Goal: Task Accomplishment & Management: Manage account settings

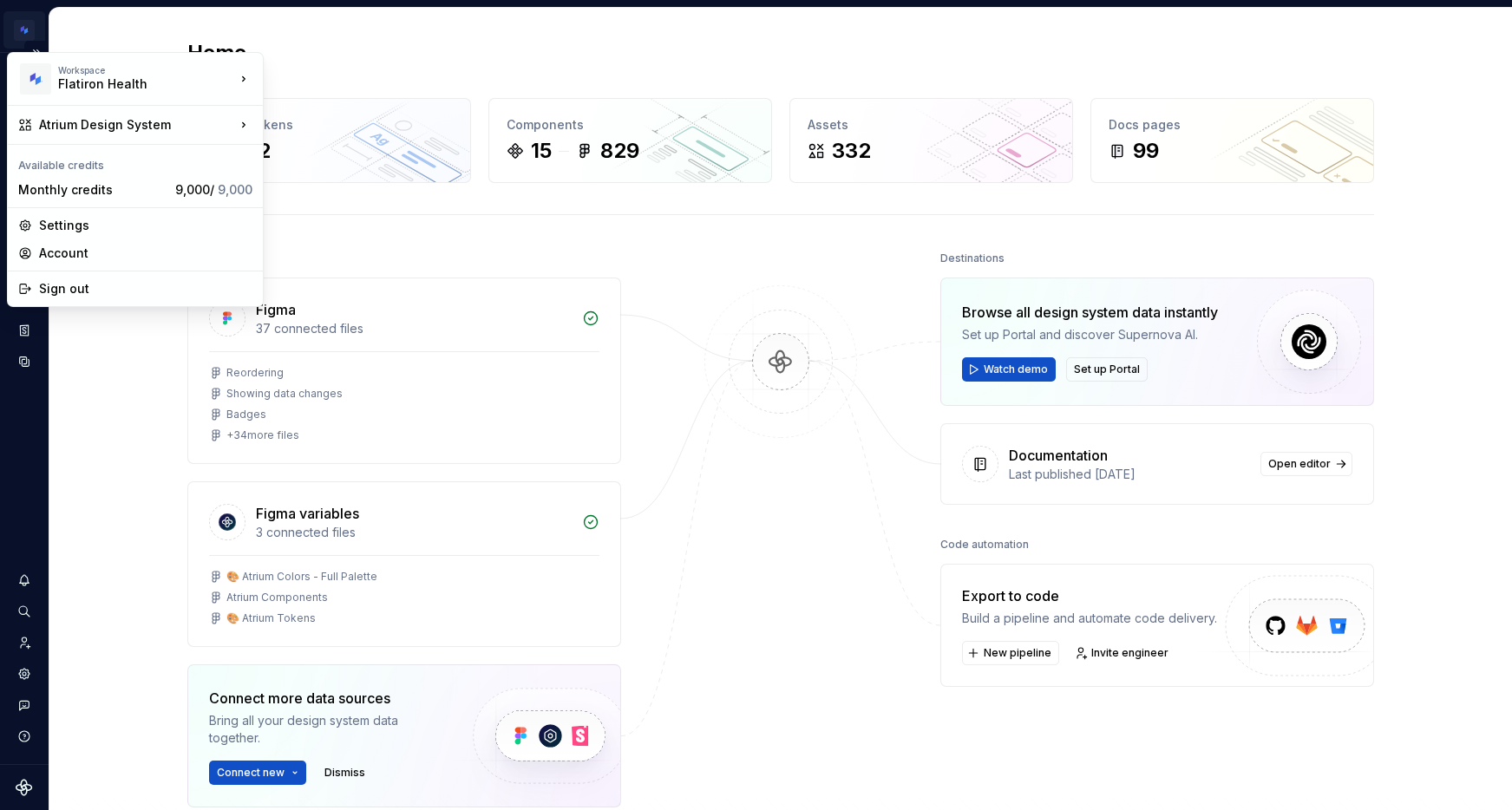
click at [32, 31] on html "Atrium Design System SZ Design system data Home Design tokens 492 Components 15…" at bounding box center [756, 405] width 1512 height 810
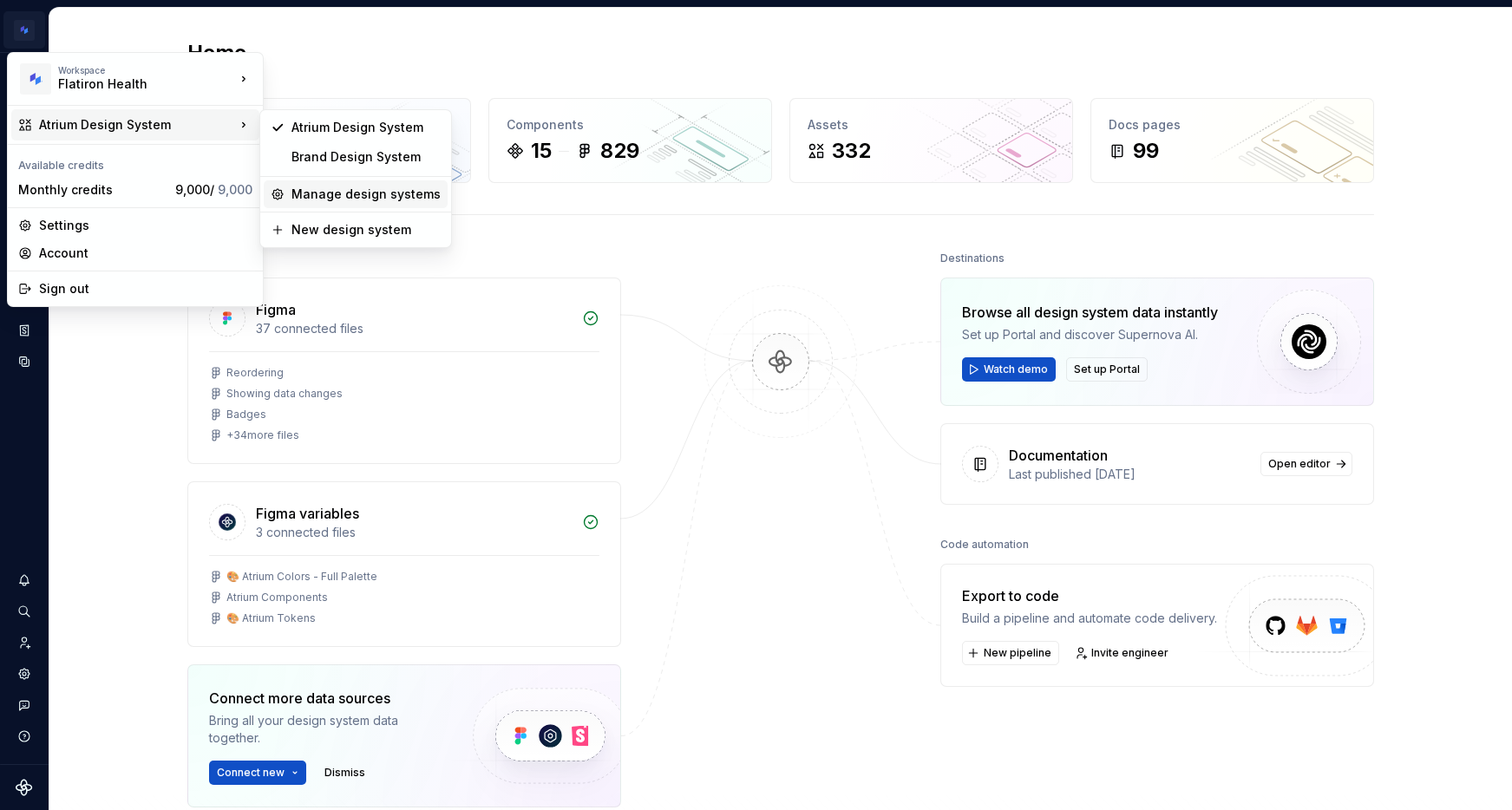
click at [354, 192] on div "Manage design systems" at bounding box center [365, 193] width 149 height 17
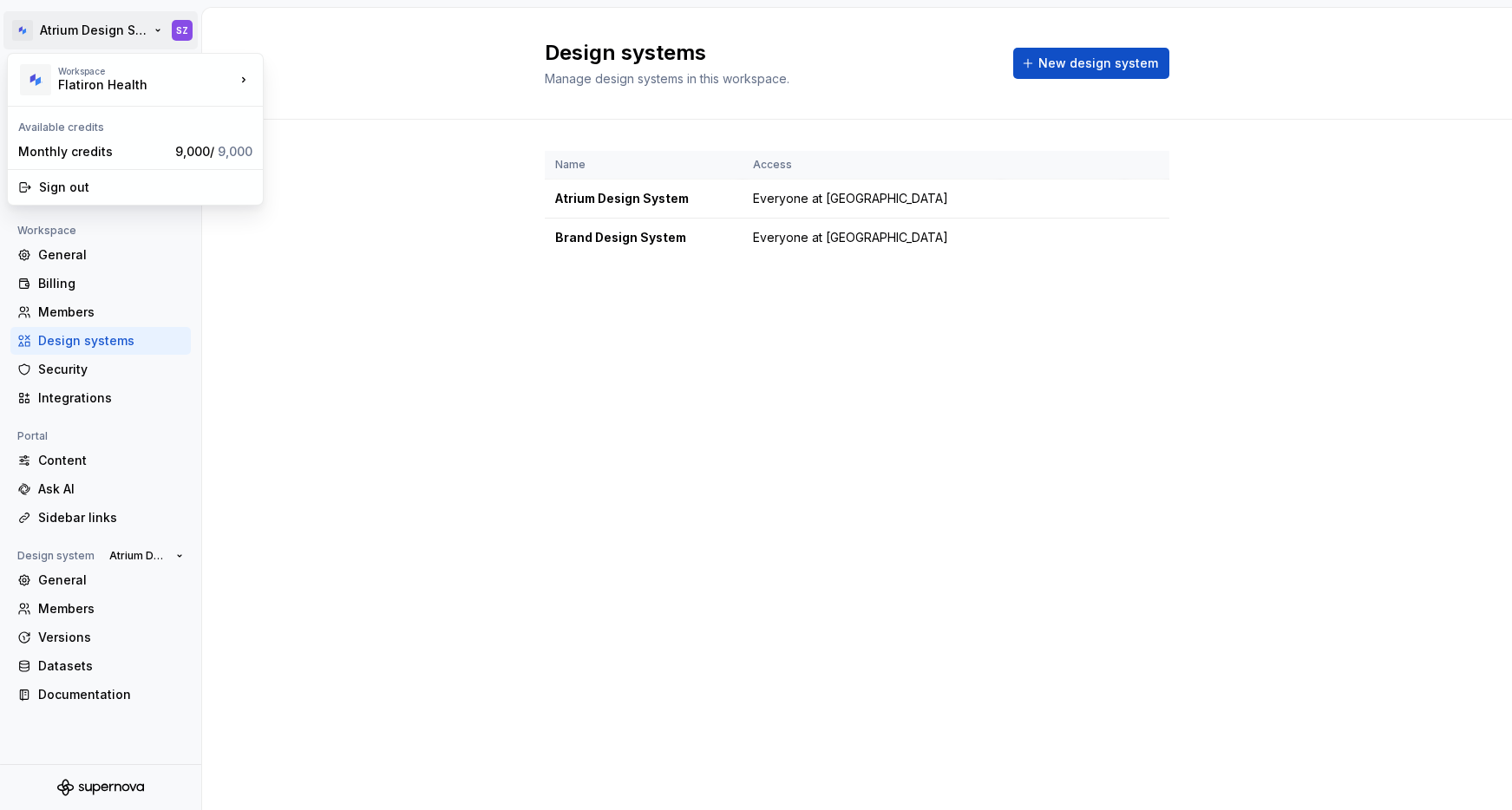
click at [125, 28] on html "Atrium Design System SZ Back Account Profile Authentication Notifications Works…" at bounding box center [756, 405] width 1512 height 810
click at [45, 29] on html "Atrium Design System SZ Back Account Profile Authentication Notifications Works…" at bounding box center [756, 405] width 1512 height 810
click at [40, 67] on div "Back" at bounding box center [111, 75] width 146 height 17
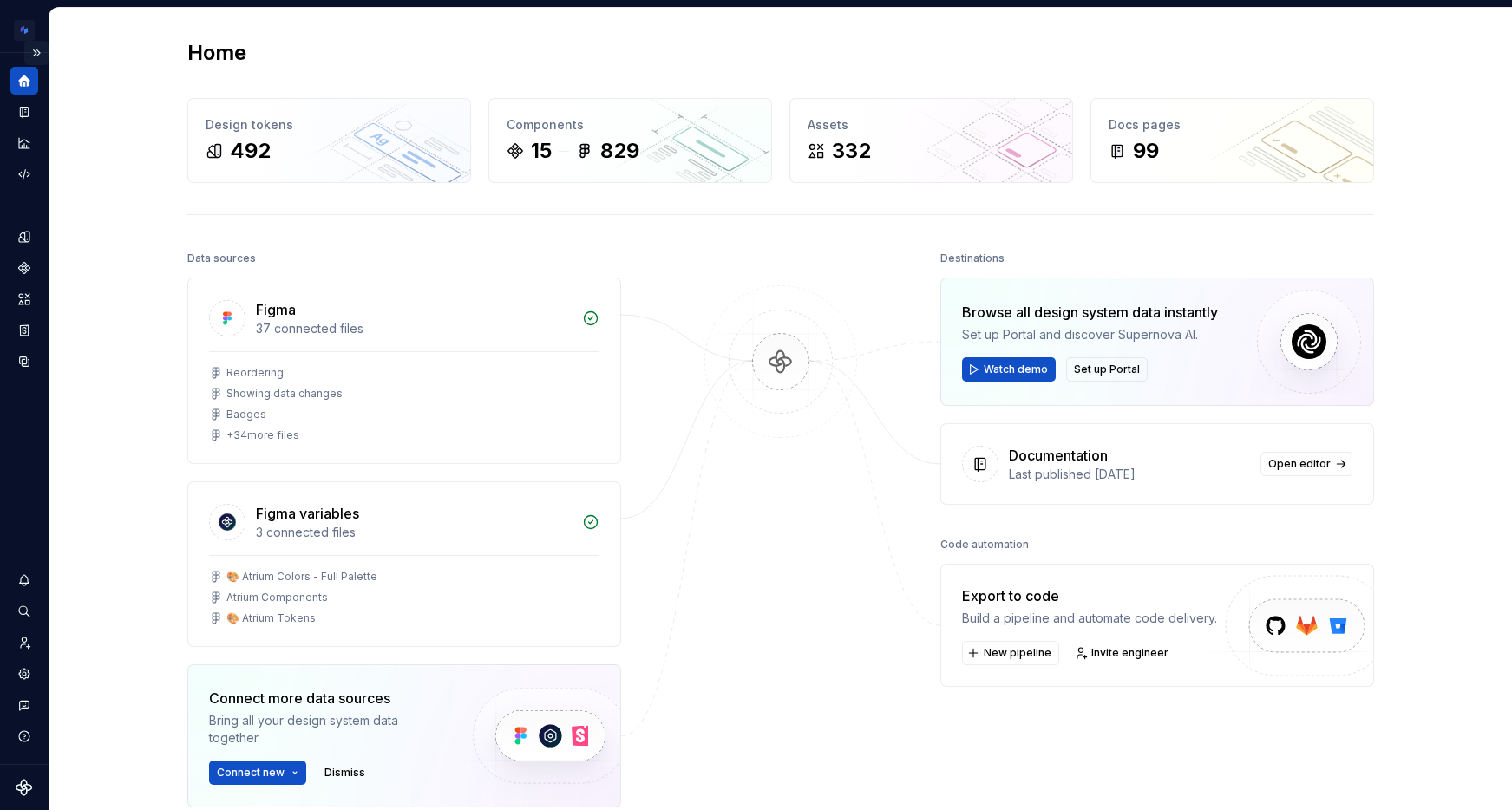
click at [33, 44] on button "Expand sidebar" at bounding box center [36, 53] width 24 height 24
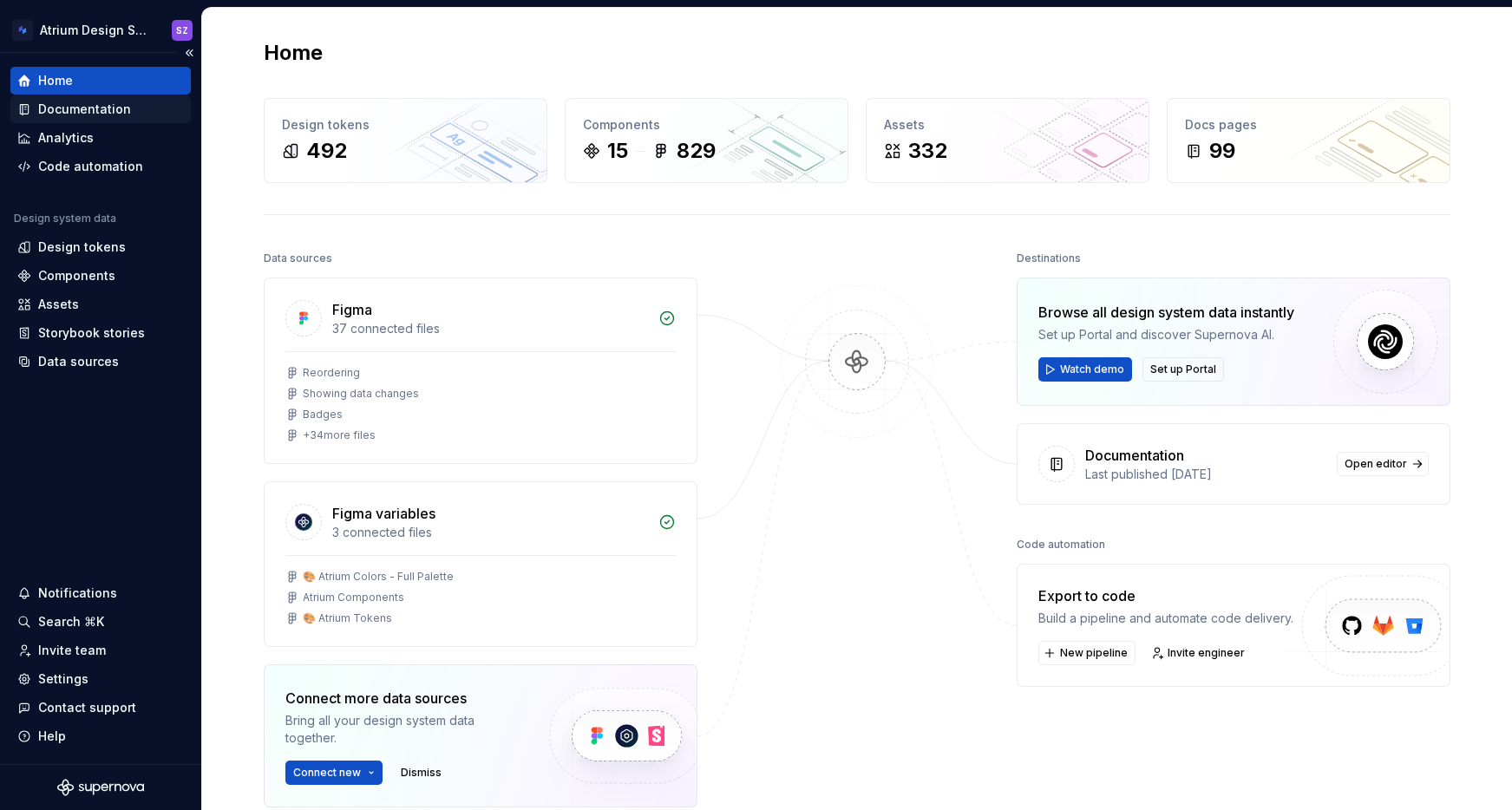
click at [99, 109] on div "Documentation" at bounding box center [85, 109] width 93 height 17
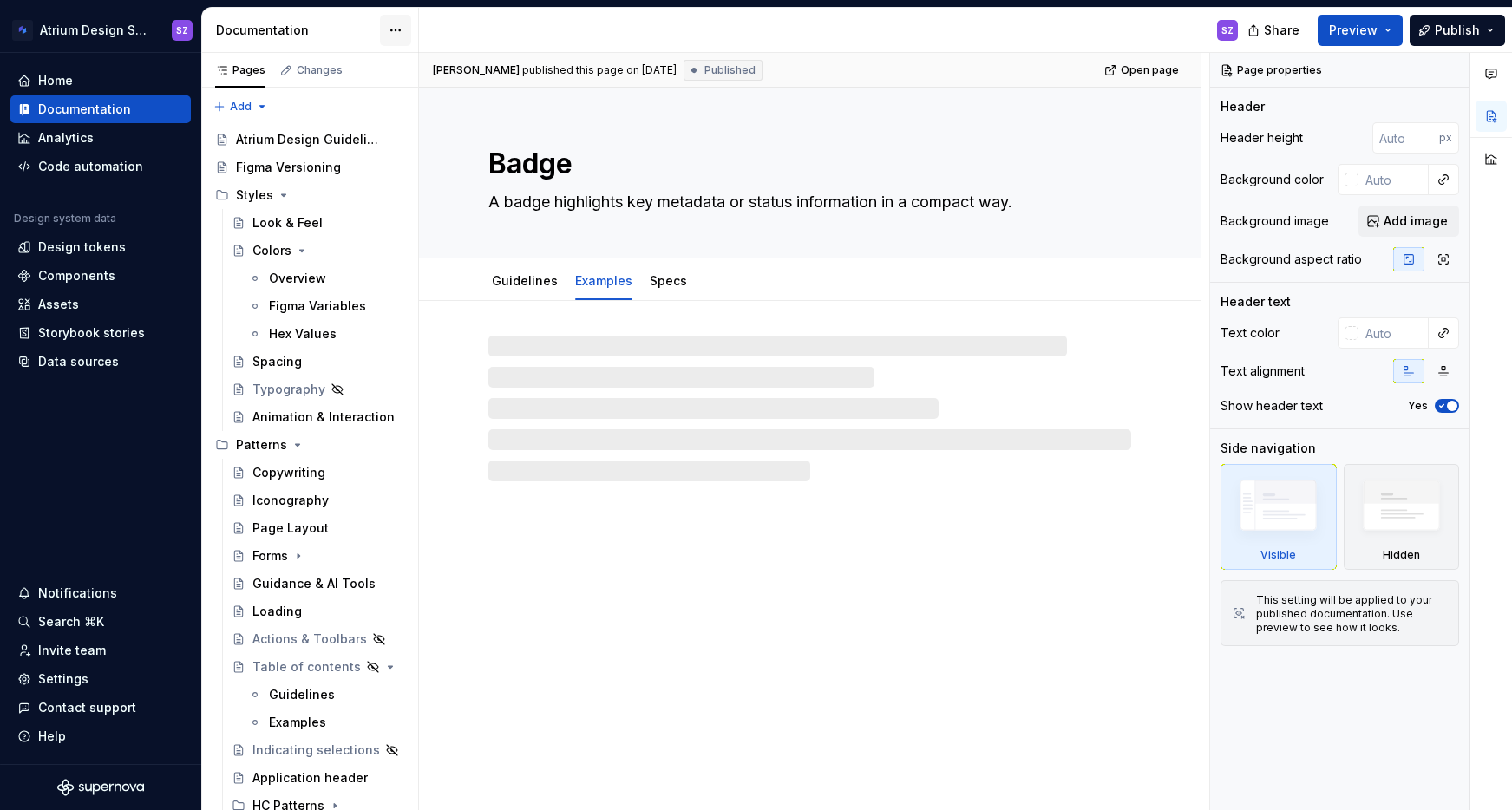
click at [396, 31] on html "Atrium Design System SZ Home Documentation Analytics Code automation Design sys…" at bounding box center [756, 405] width 1512 height 810
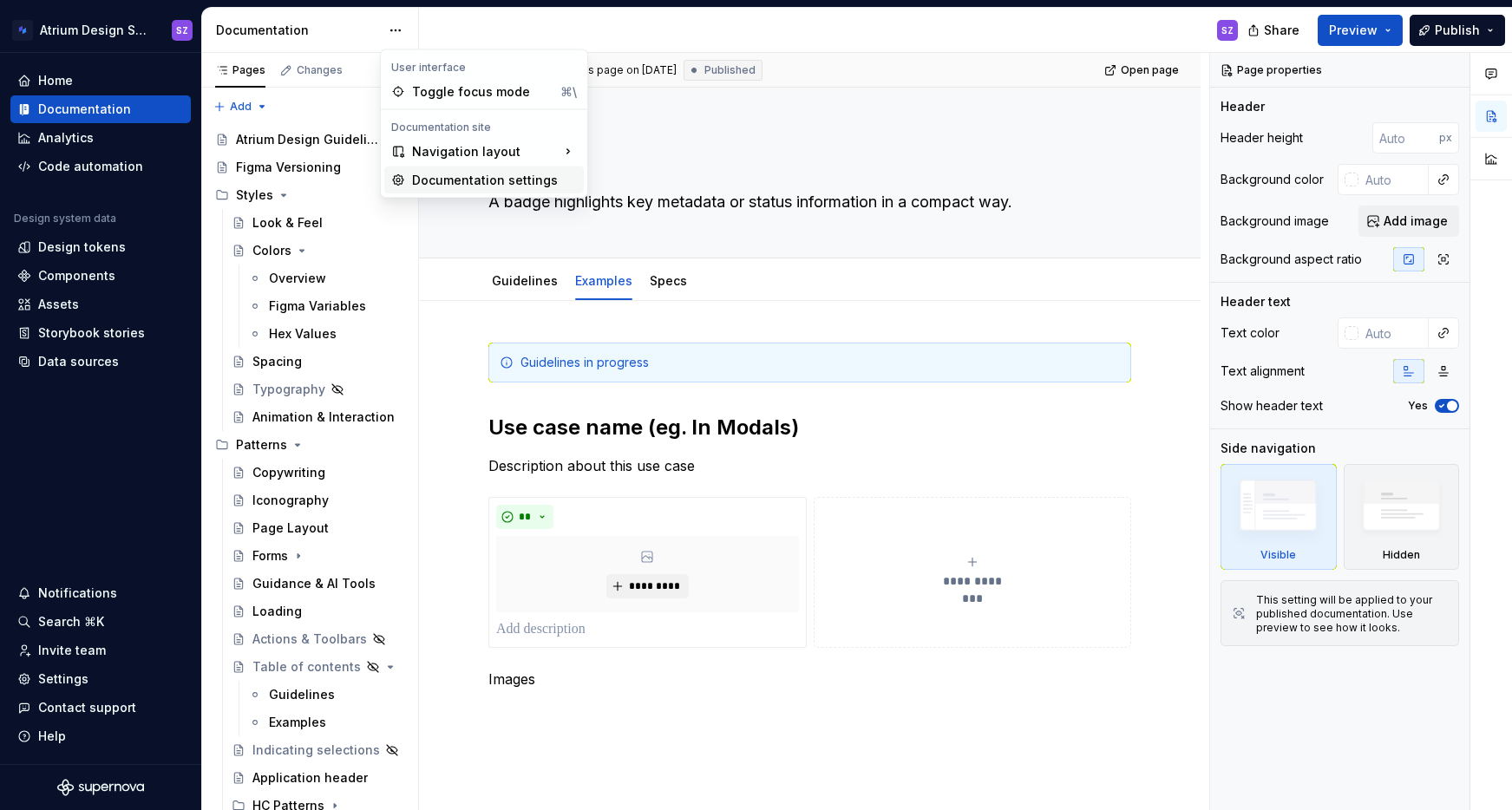
click at [486, 185] on div "Documentation settings" at bounding box center [494, 180] width 165 height 17
type textarea "*"
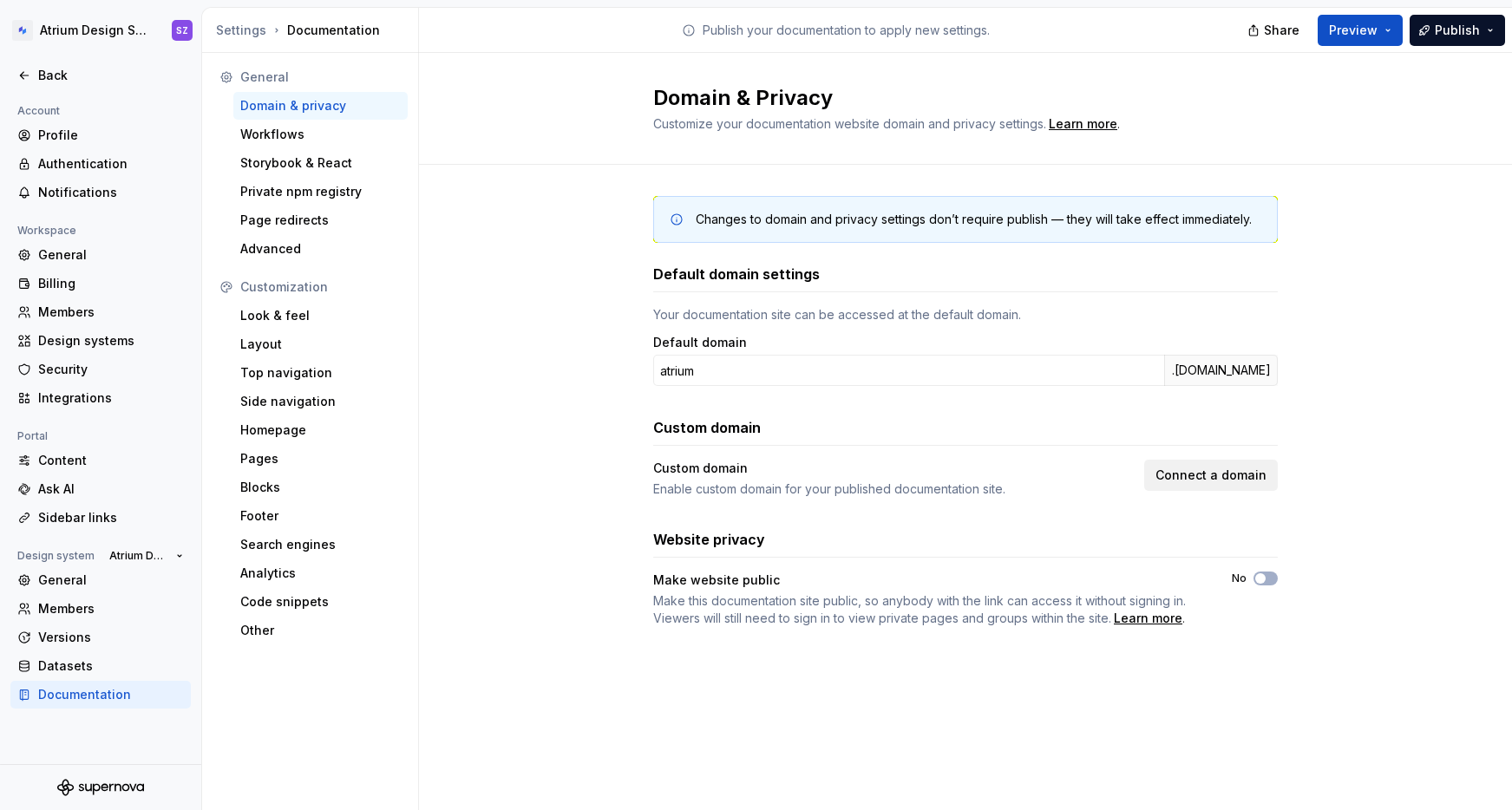
click at [1191, 482] on span "Connect a domain" at bounding box center [1211, 475] width 111 height 17
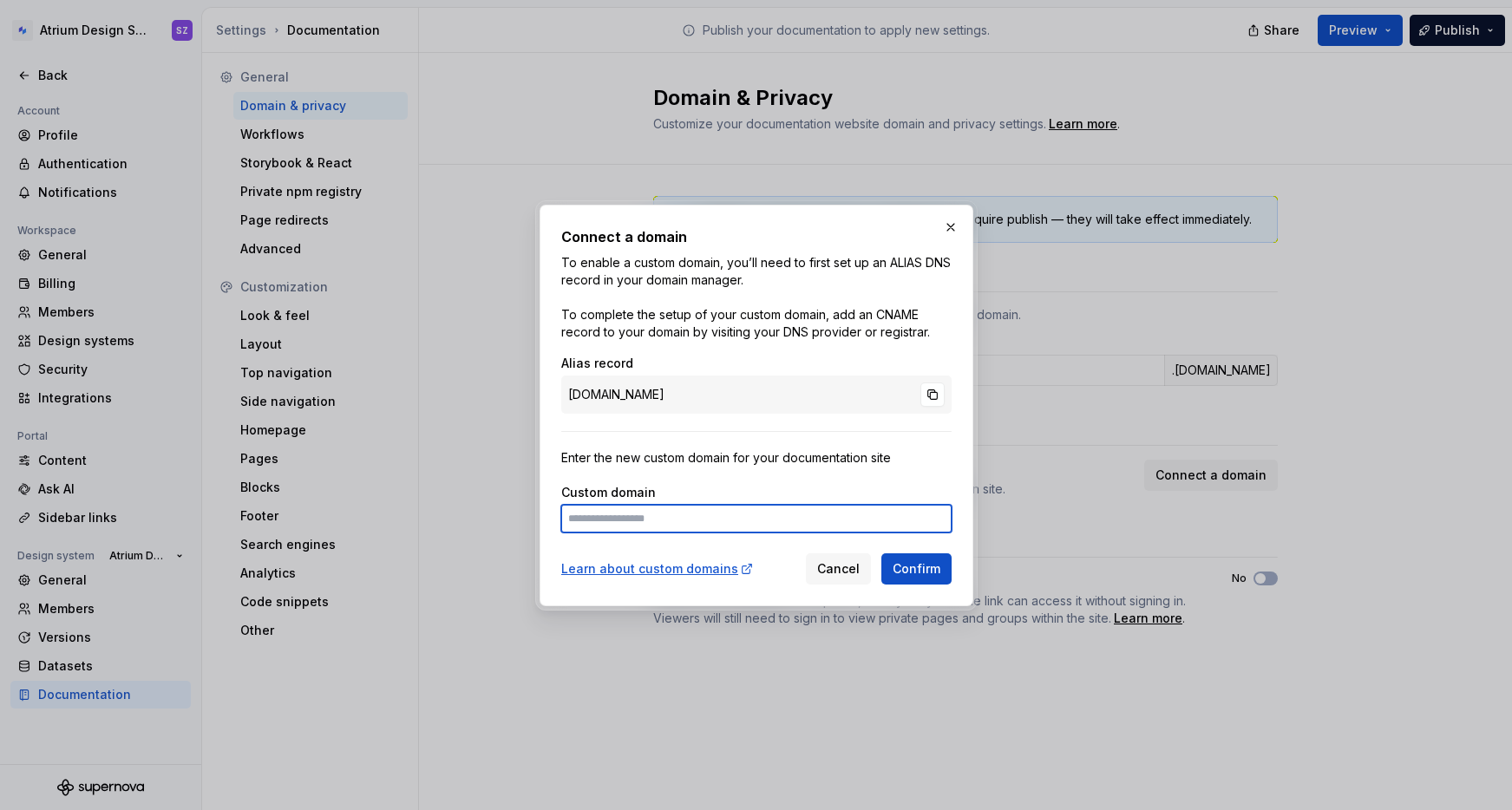
click at [653, 520] on input at bounding box center [756, 519] width 390 height 28
type input "**********"
click at [933, 569] on span "Confirm" at bounding box center [917, 569] width 48 height 17
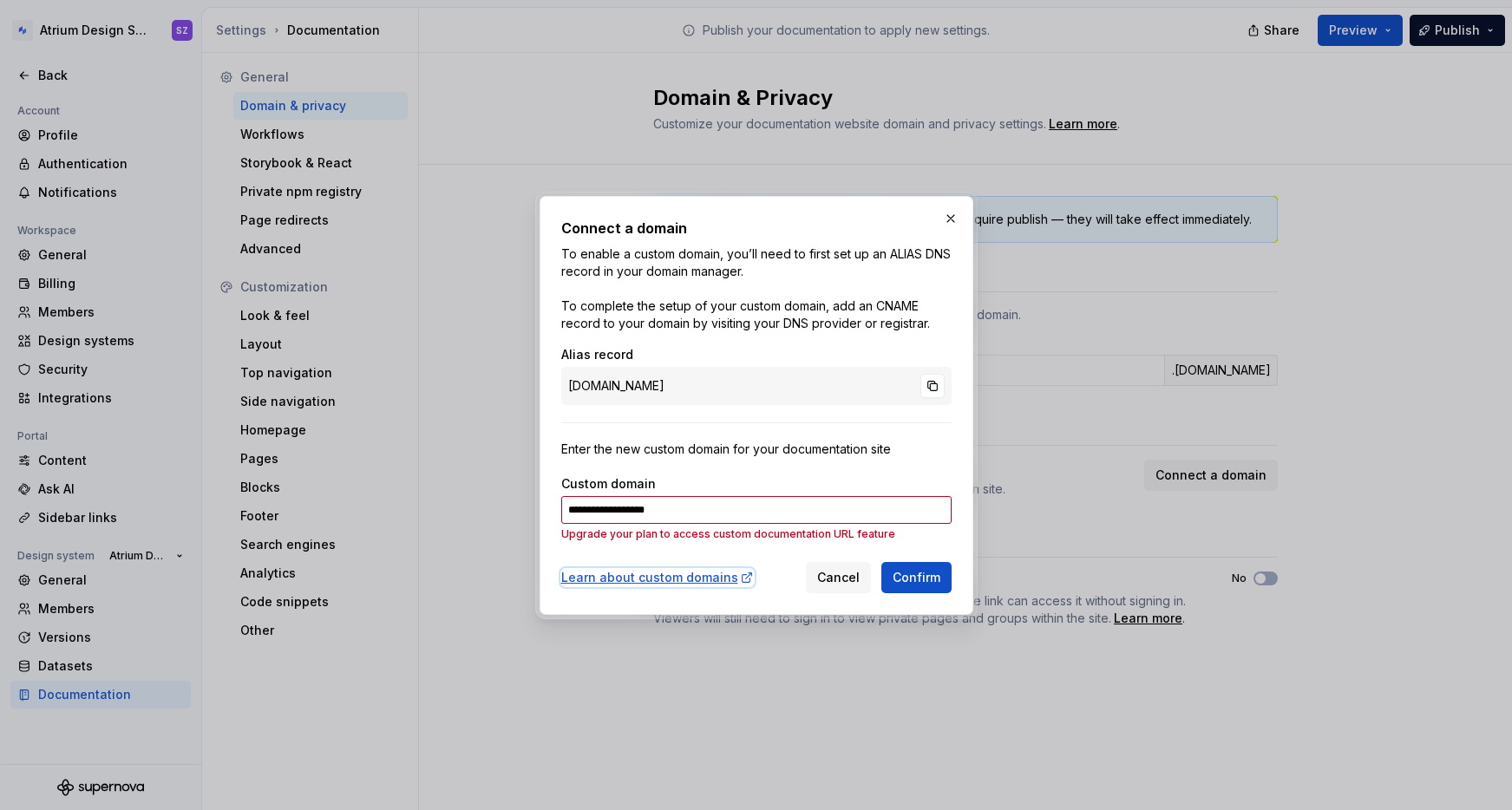
click at [650, 579] on div "Learn about custom domains" at bounding box center [658, 577] width 192 height 17
click at [929, 581] on span "Confirm" at bounding box center [917, 577] width 48 height 17
click at [823, 585] on span "Cancel" at bounding box center [838, 577] width 43 height 17
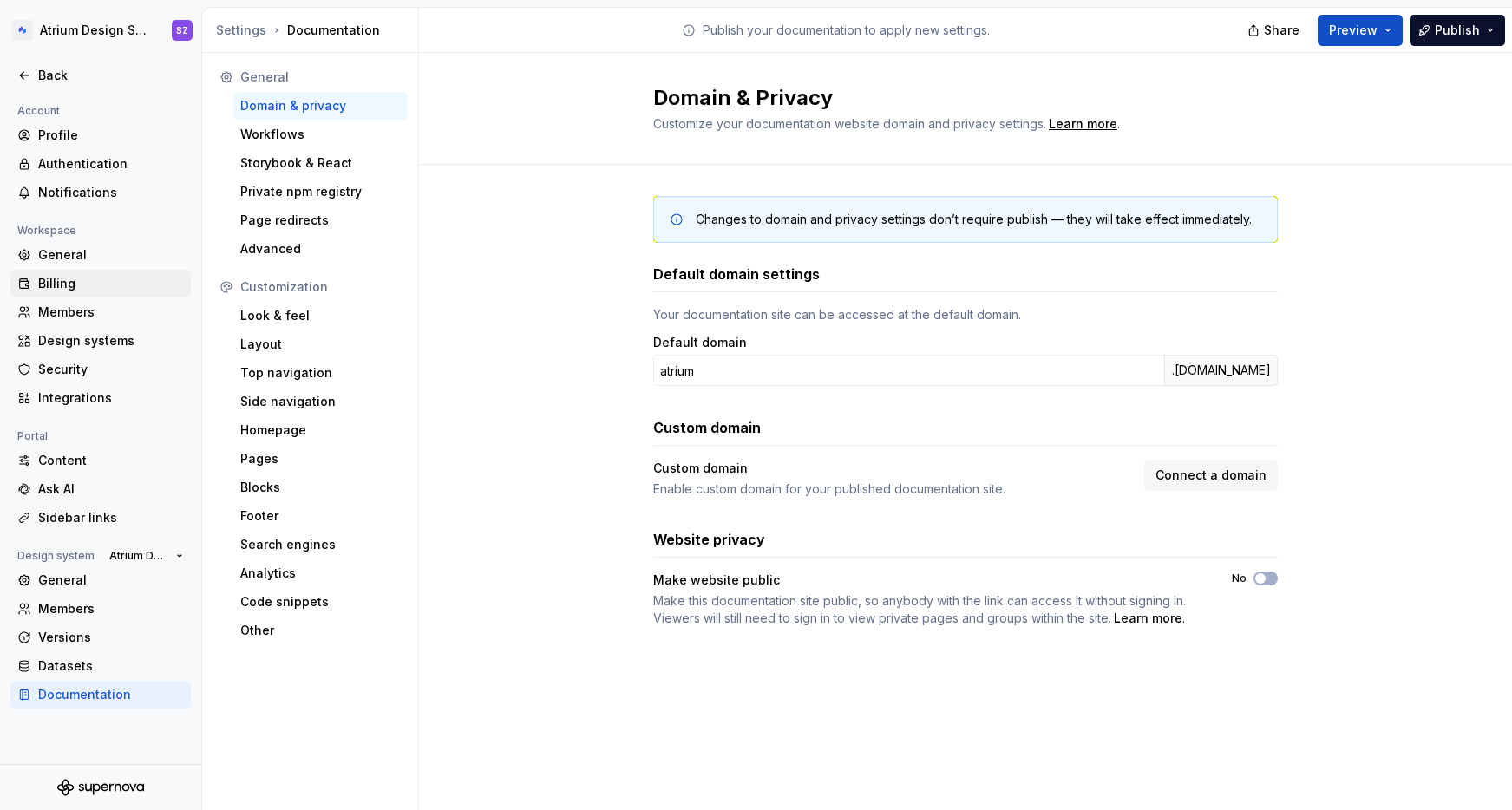
click at [50, 287] on div "Billing" at bounding box center [111, 283] width 146 height 17
click at [1227, 476] on span "Connect a domain" at bounding box center [1211, 475] width 111 height 17
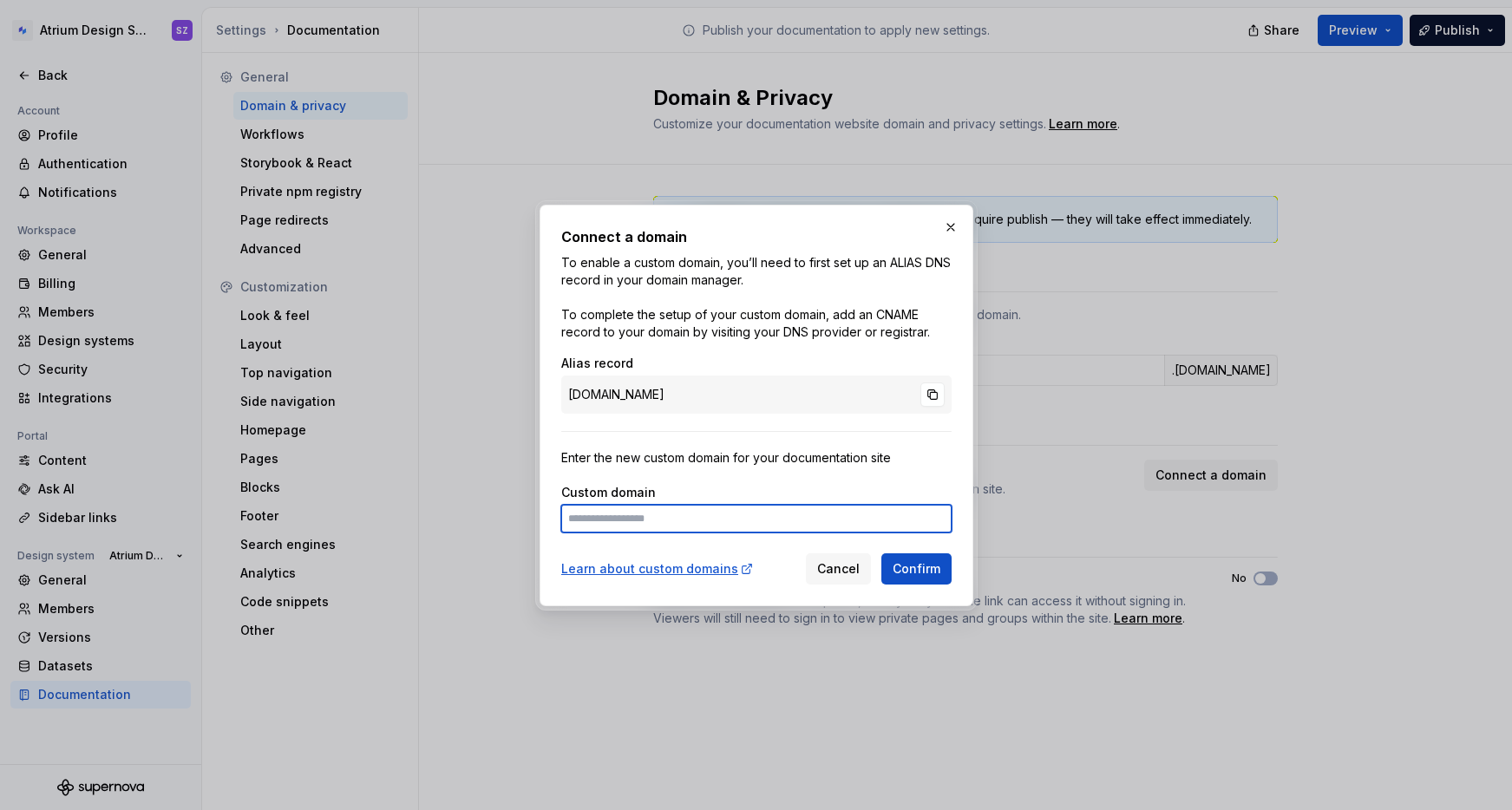
click at [768, 528] on input at bounding box center [756, 519] width 390 height 28
type input "**********"
click at [939, 568] on span "Confirm" at bounding box center [917, 569] width 48 height 17
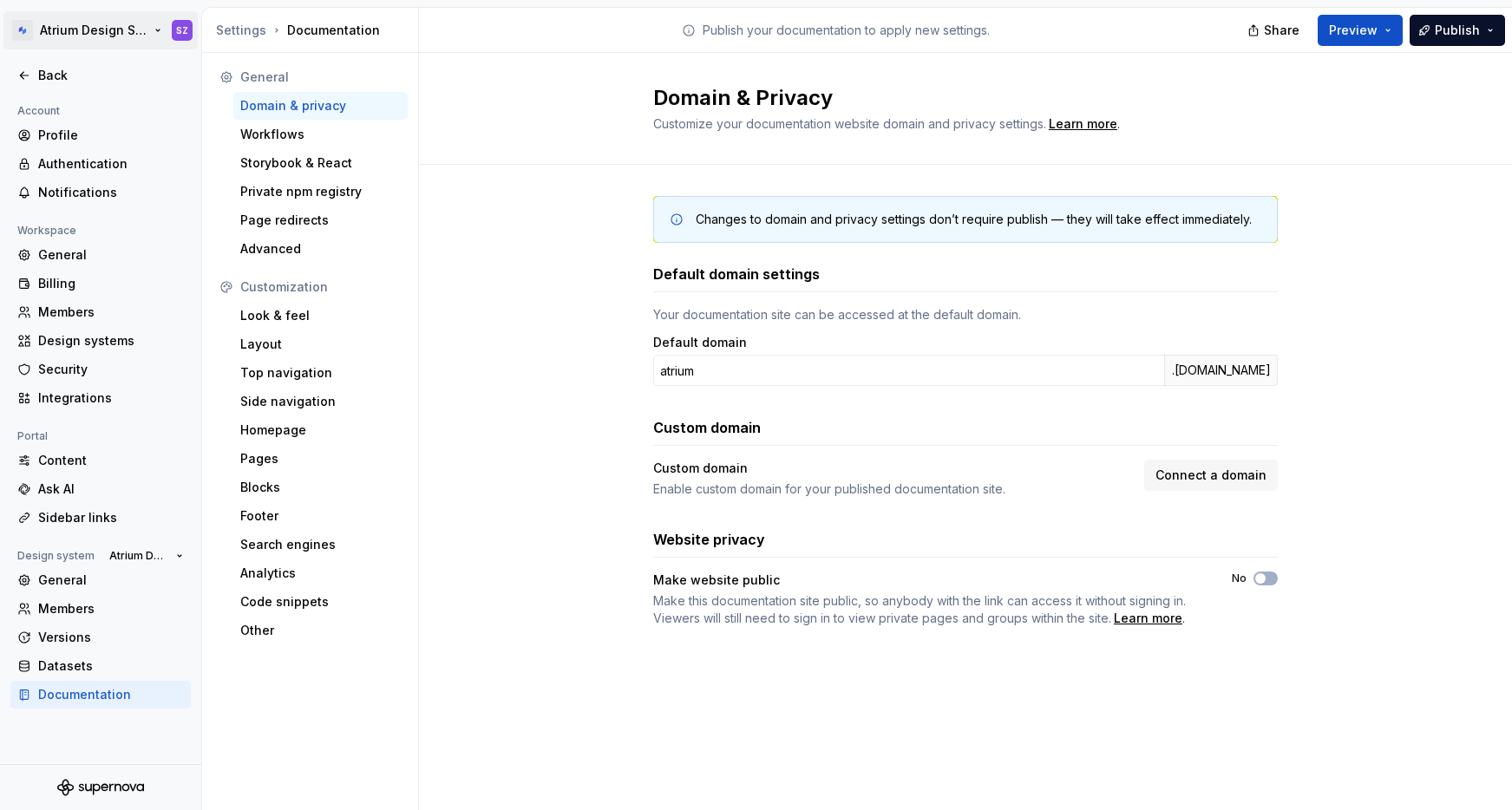
click at [78, 24] on html "Atrium Design System SZ Back Account Profile Authentication Notifications Works…" at bounding box center [756, 405] width 1512 height 810
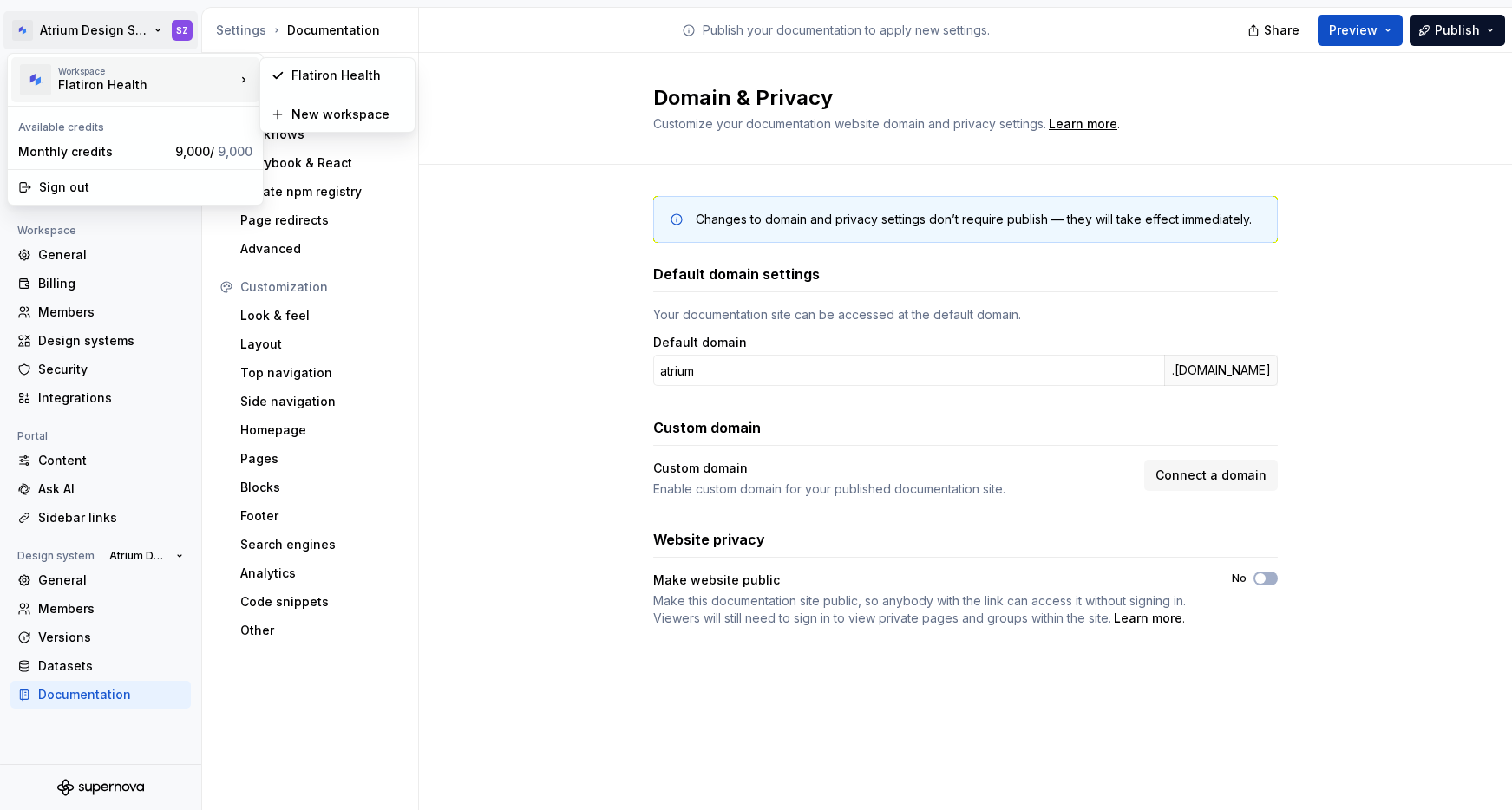
click at [439, 34] on html "Atrium Design System SZ Back Account Profile Authentication Notifications Works…" at bounding box center [756, 405] width 1512 height 810
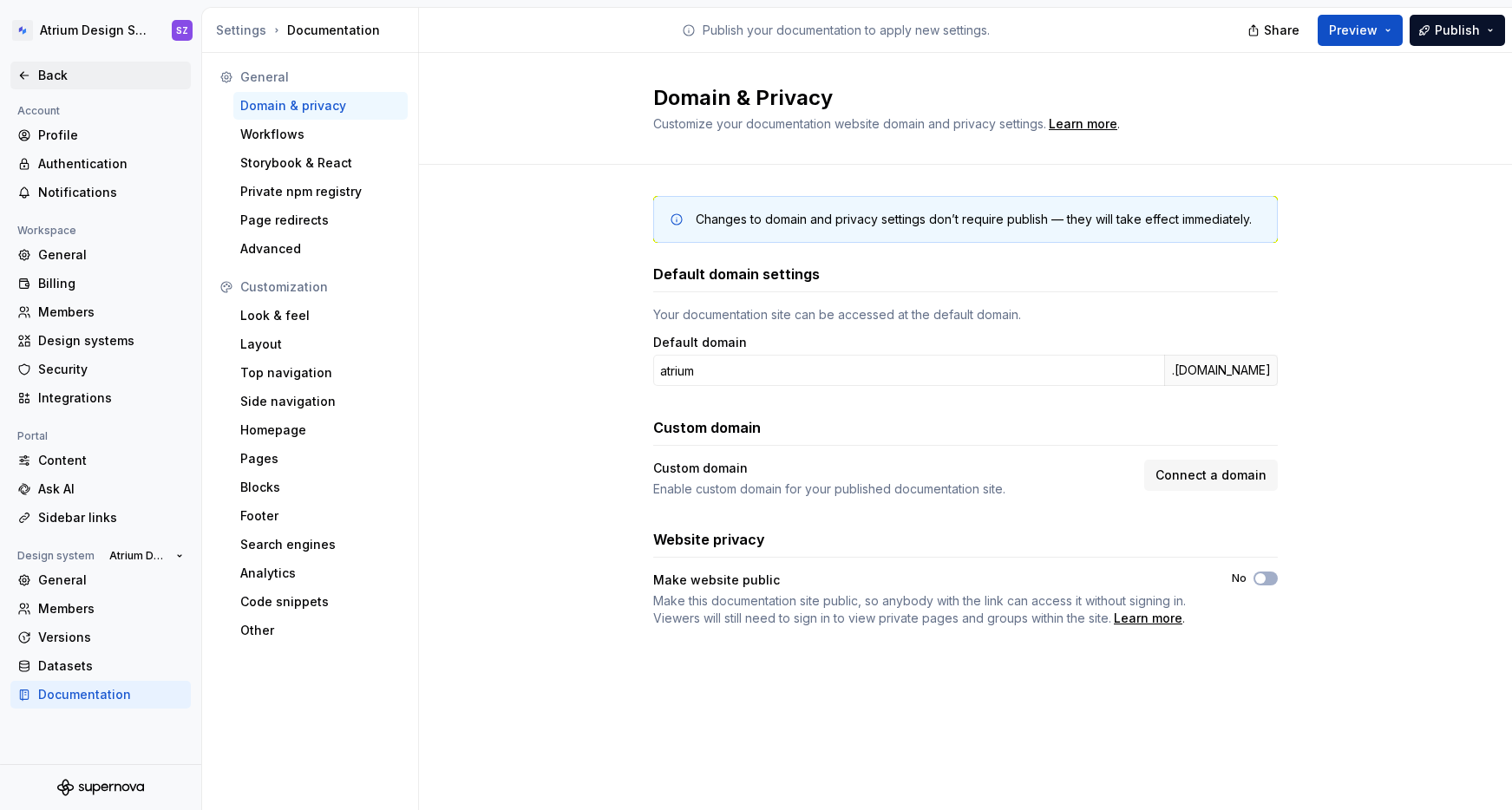
click at [53, 79] on div "Back" at bounding box center [111, 75] width 146 height 17
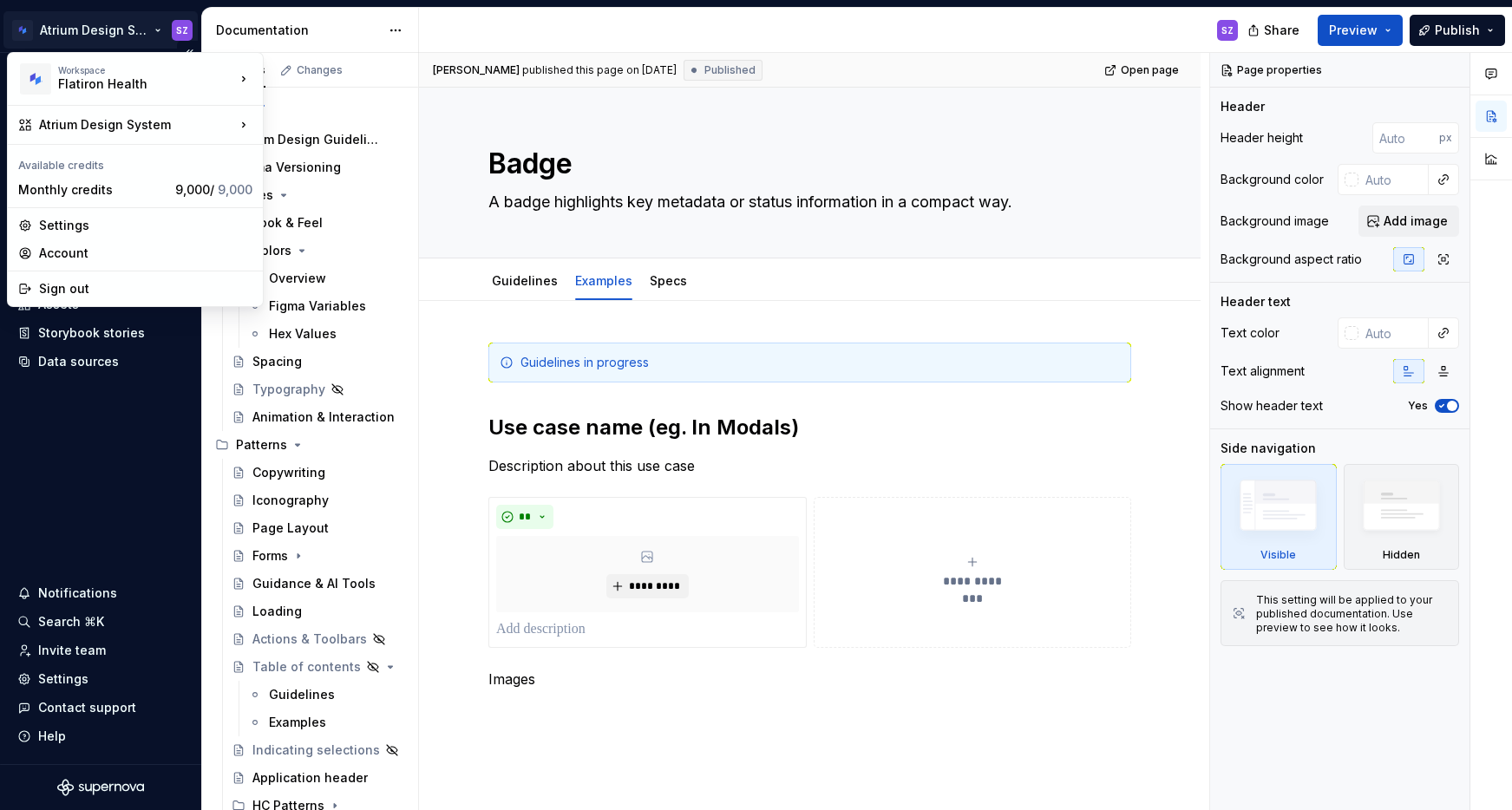
click at [145, 21] on html "Atrium Design System SZ Home Documentation Analytics Code automation Design sys…" at bounding box center [756, 405] width 1512 height 810
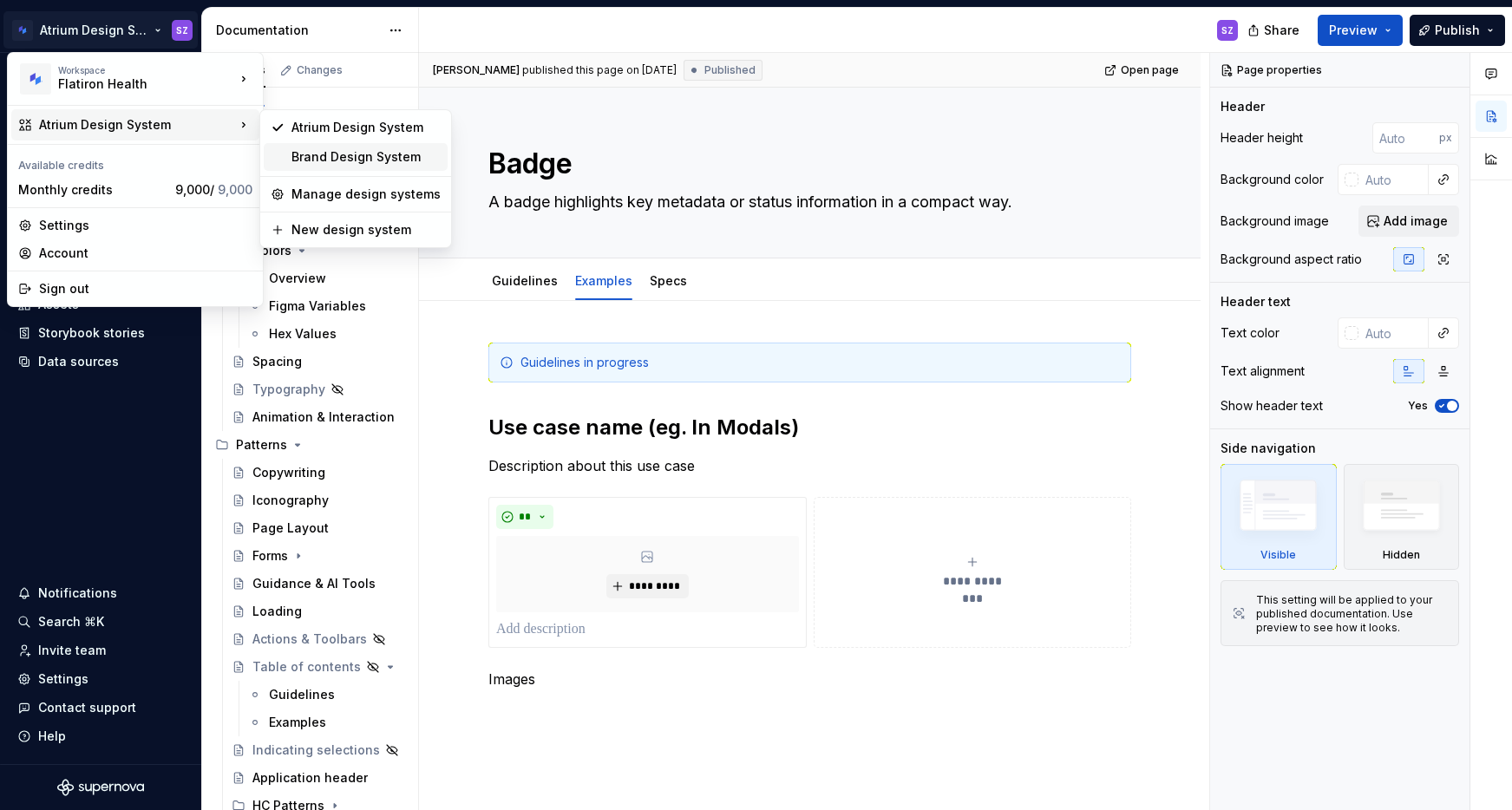
click at [331, 151] on div "Brand Design System" at bounding box center [365, 157] width 149 height 17
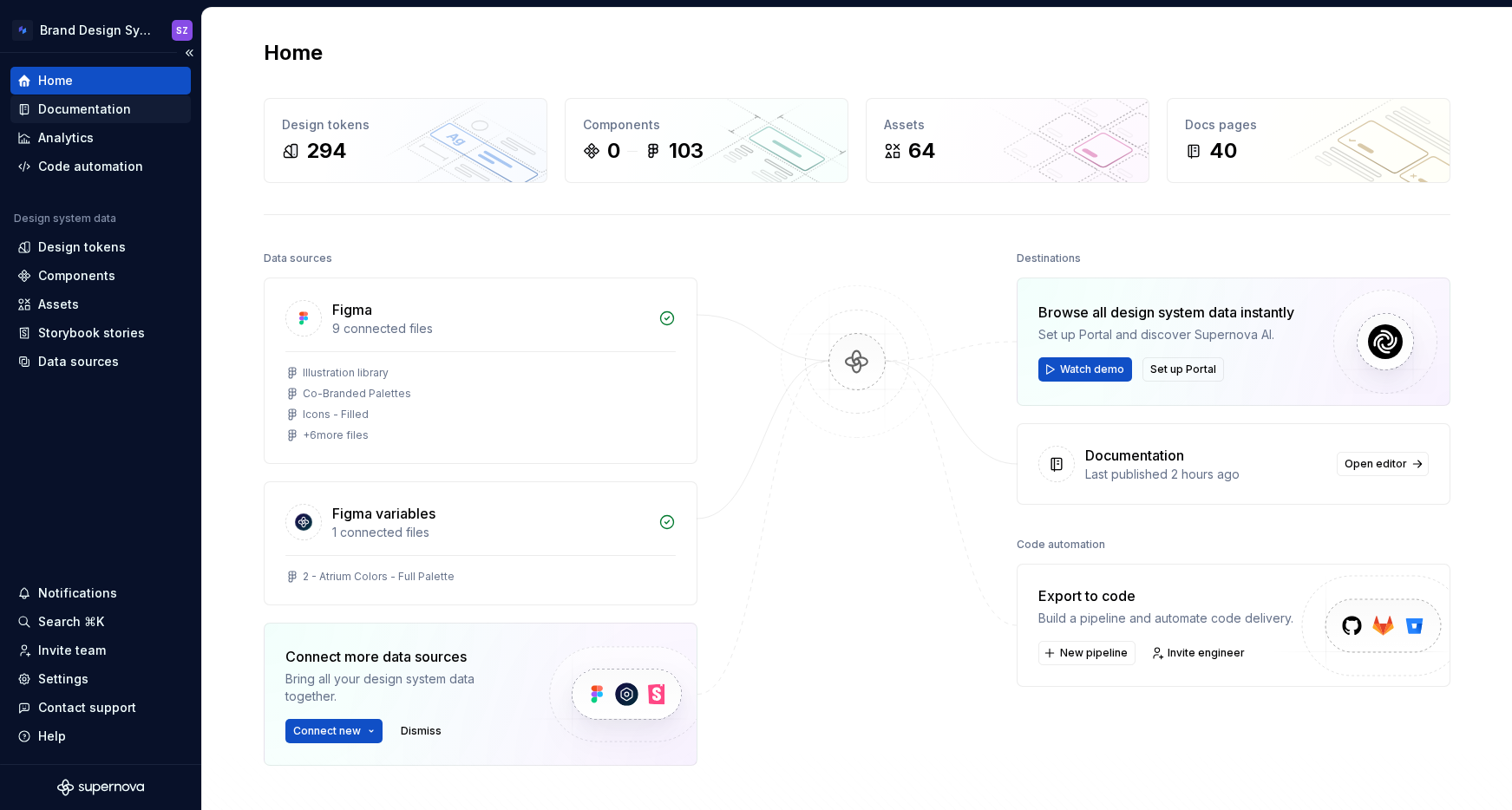
click at [101, 113] on div "Documentation" at bounding box center [85, 109] width 93 height 17
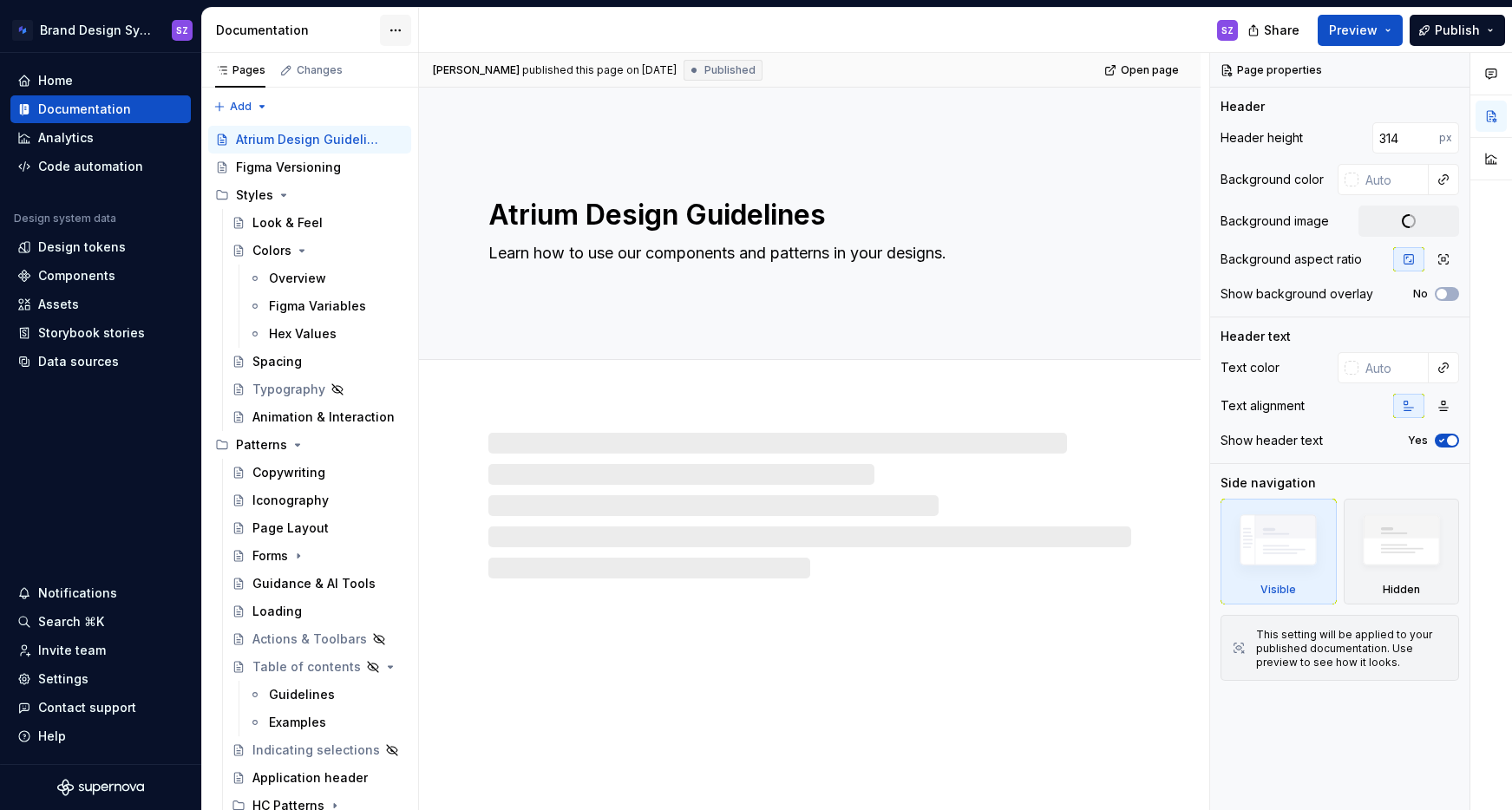
click at [398, 33] on html "Brand Design System SZ Home Documentation Analytics Code automation Design syst…" at bounding box center [756, 405] width 1512 height 810
type textarea "*"
type textarea "Flatiron Health Brand Guidelines"
type input "#FFFFFF"
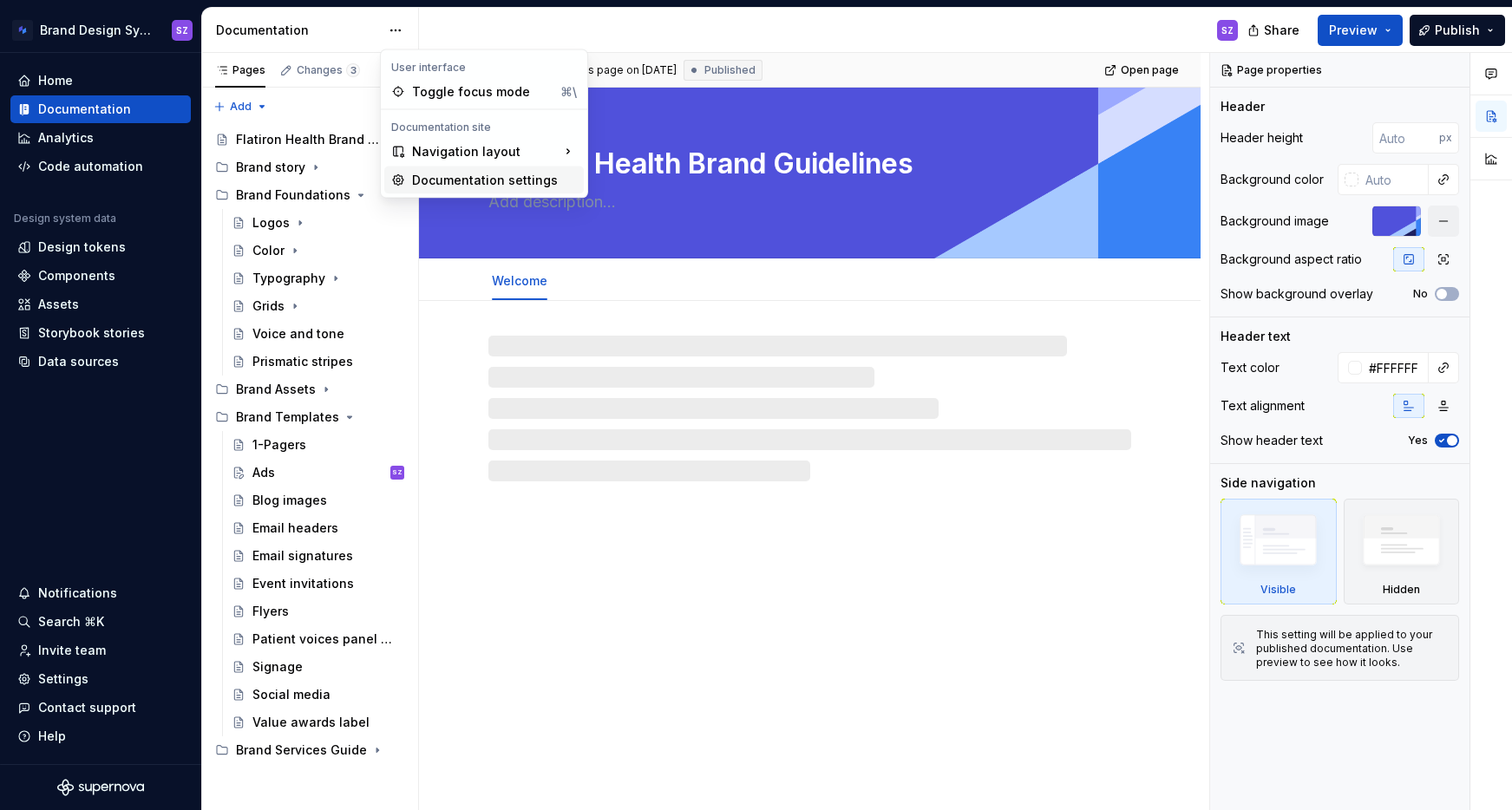
click at [454, 181] on div "Documentation settings" at bounding box center [494, 180] width 165 height 17
type textarea "*"
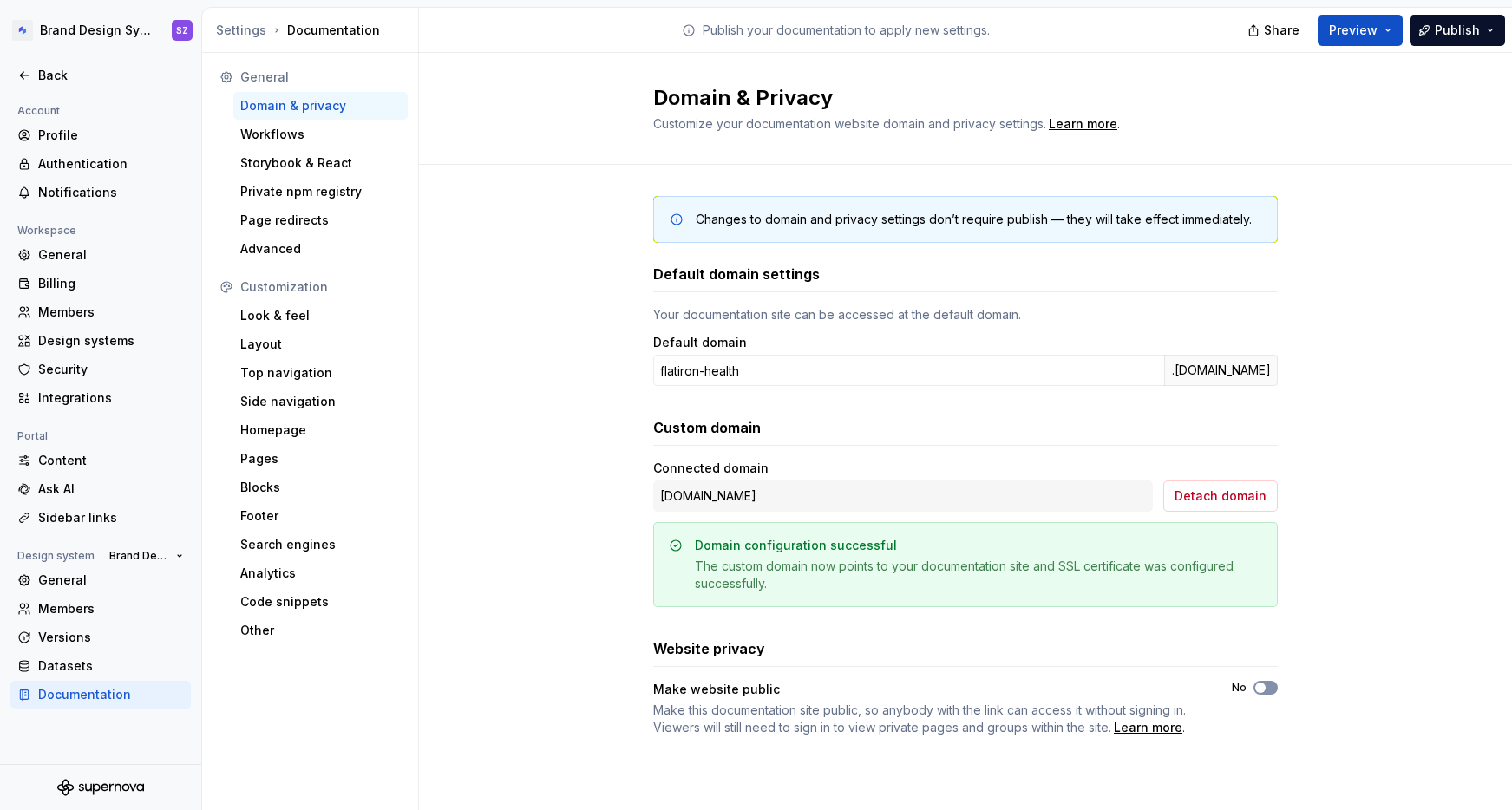
click at [1264, 689] on span "button" at bounding box center [1261, 688] width 11 height 11
click at [1258, 685] on span "button" at bounding box center [1261, 688] width 11 height 11
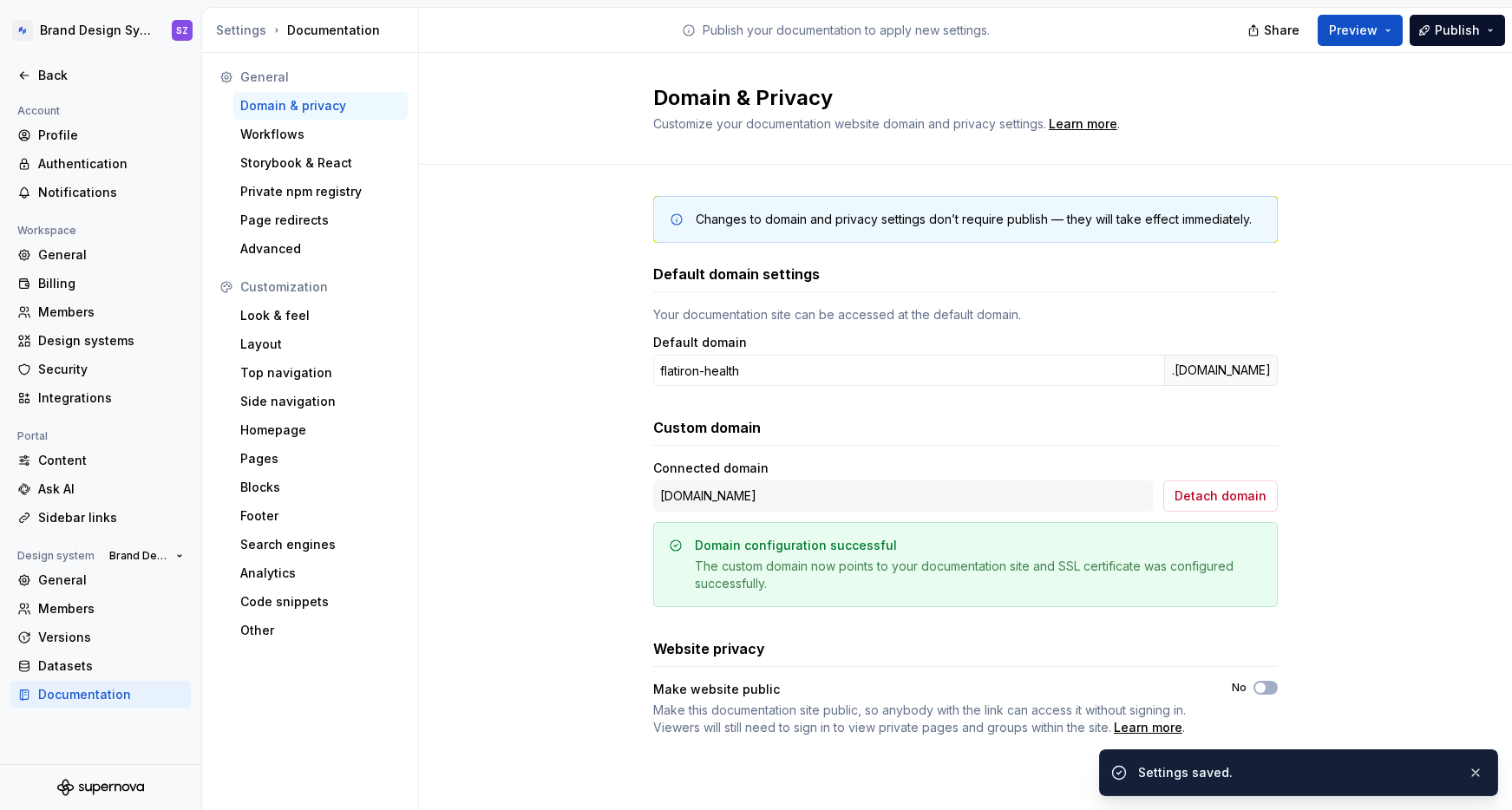
click at [1386, 704] on div "Changes to domain and privacy settings don’t require publish — they will take e…" at bounding box center [965, 484] width 1093 height 638
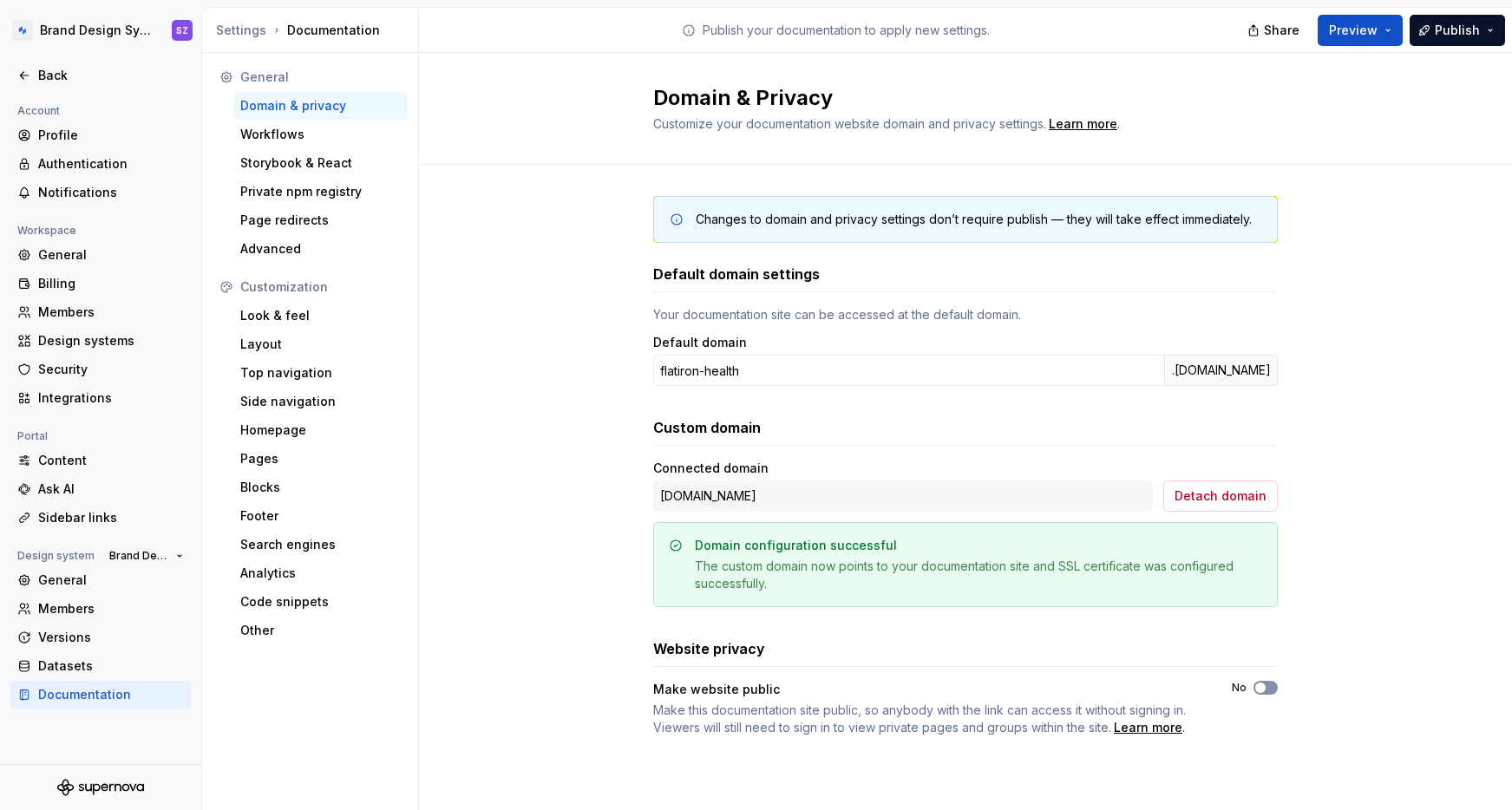
click at [1269, 688] on button "No" at bounding box center [1265, 688] width 24 height 14
click at [1093, 698] on div "Make website public" at bounding box center [927, 689] width 547 height 17
click at [95, 33] on html "Brand Design System SZ Back Account Profile Authentication Notifications Worksp…" at bounding box center [756, 405] width 1512 height 810
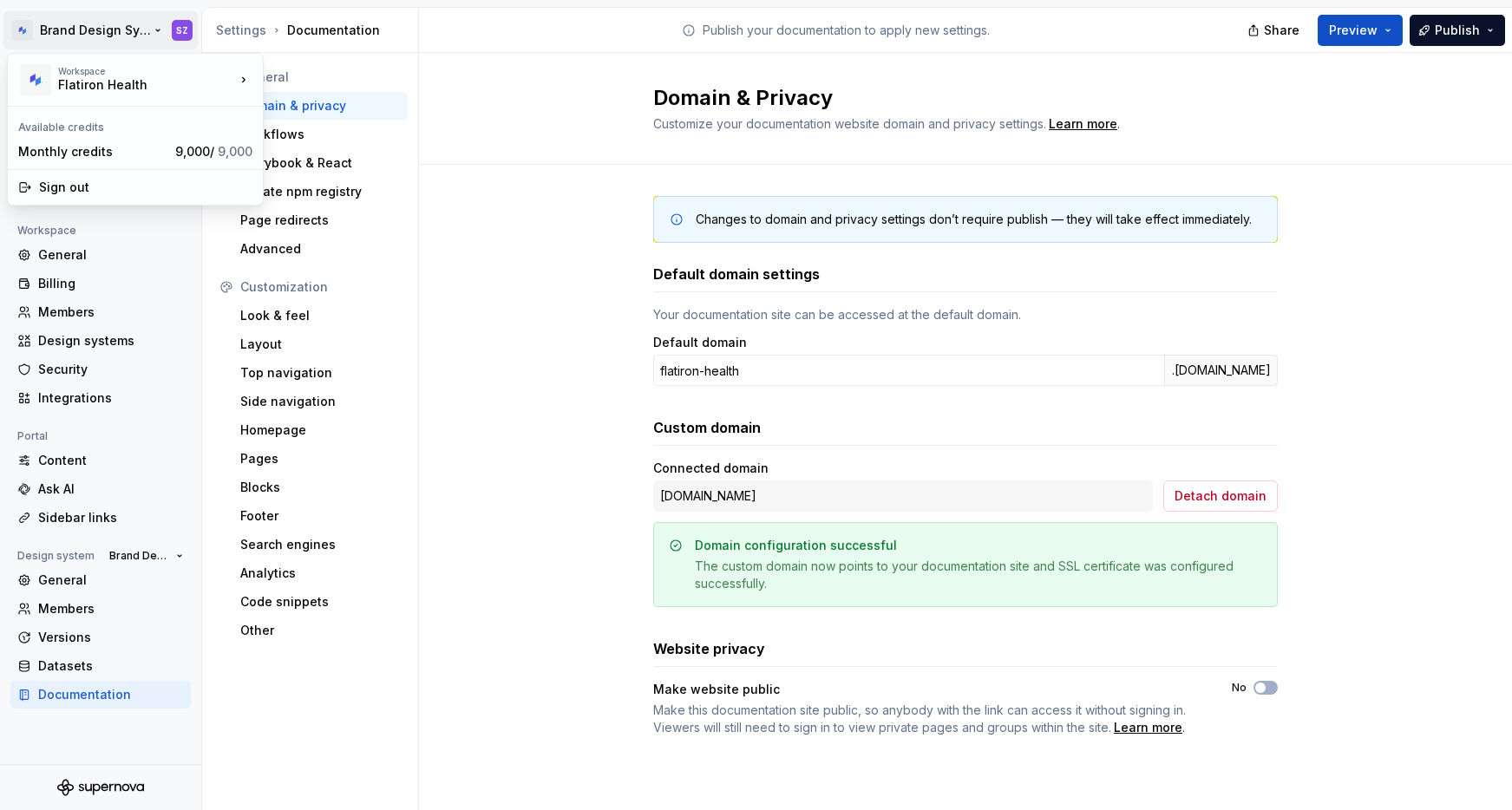
click at [111, 37] on html "Brand Design System SZ Back Account Profile Authentication Notifications Worksp…" at bounding box center [756, 405] width 1512 height 810
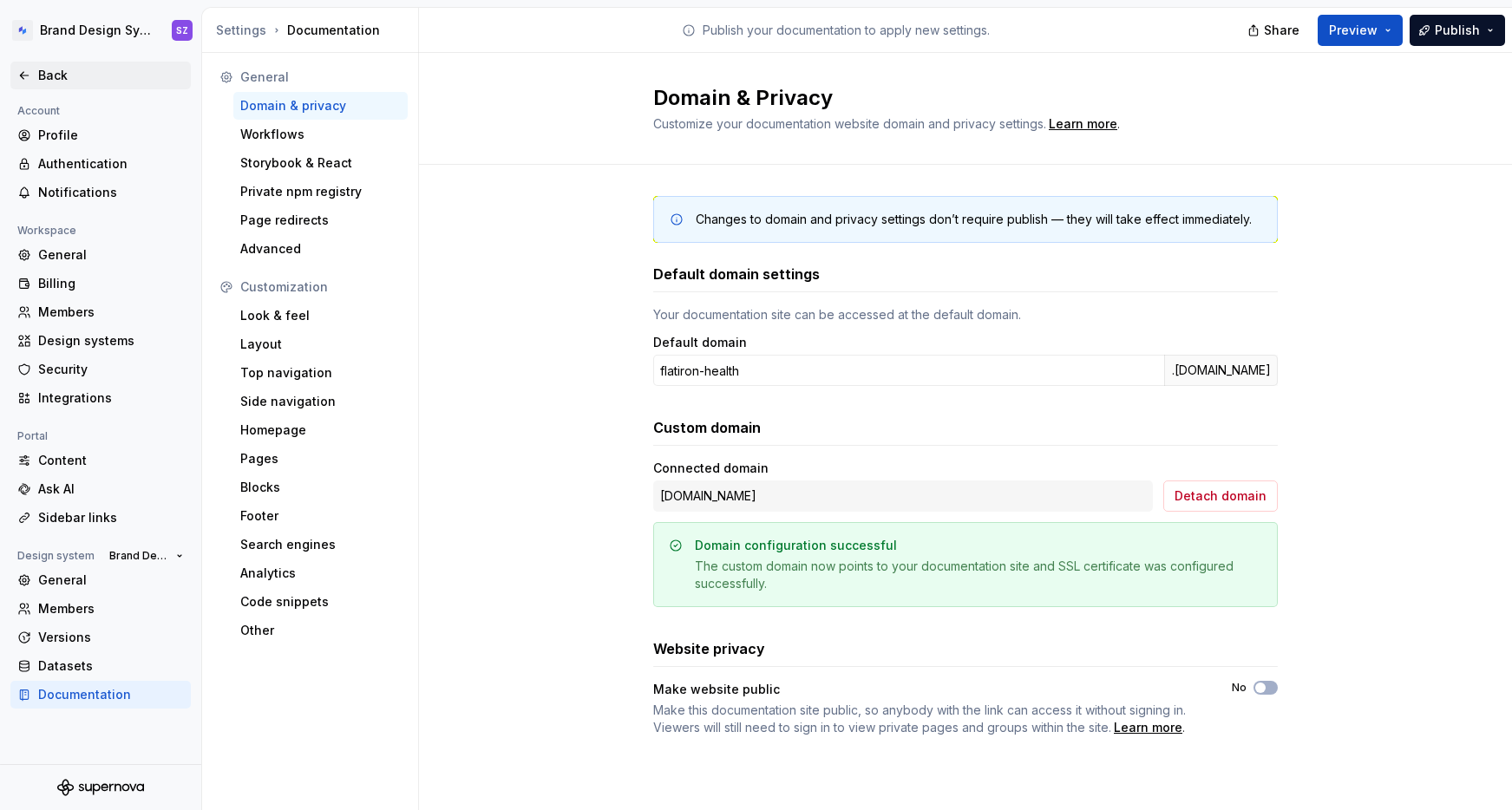
click at [44, 82] on div "Back" at bounding box center [111, 75] width 146 height 17
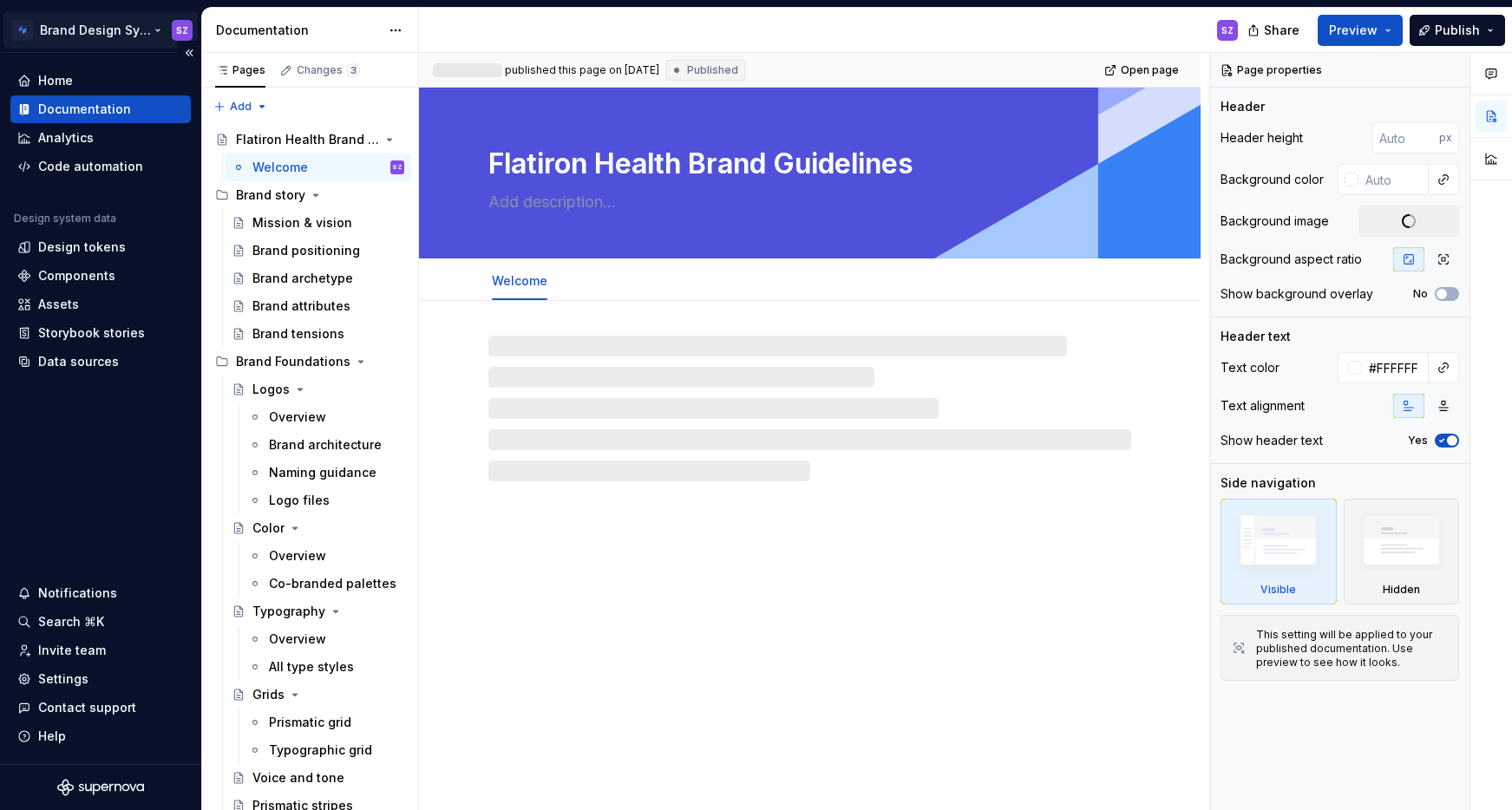
click at [141, 24] on html "Brand Design System SZ Home Documentation Analytics Code automation Design syst…" at bounding box center [756, 405] width 1512 height 810
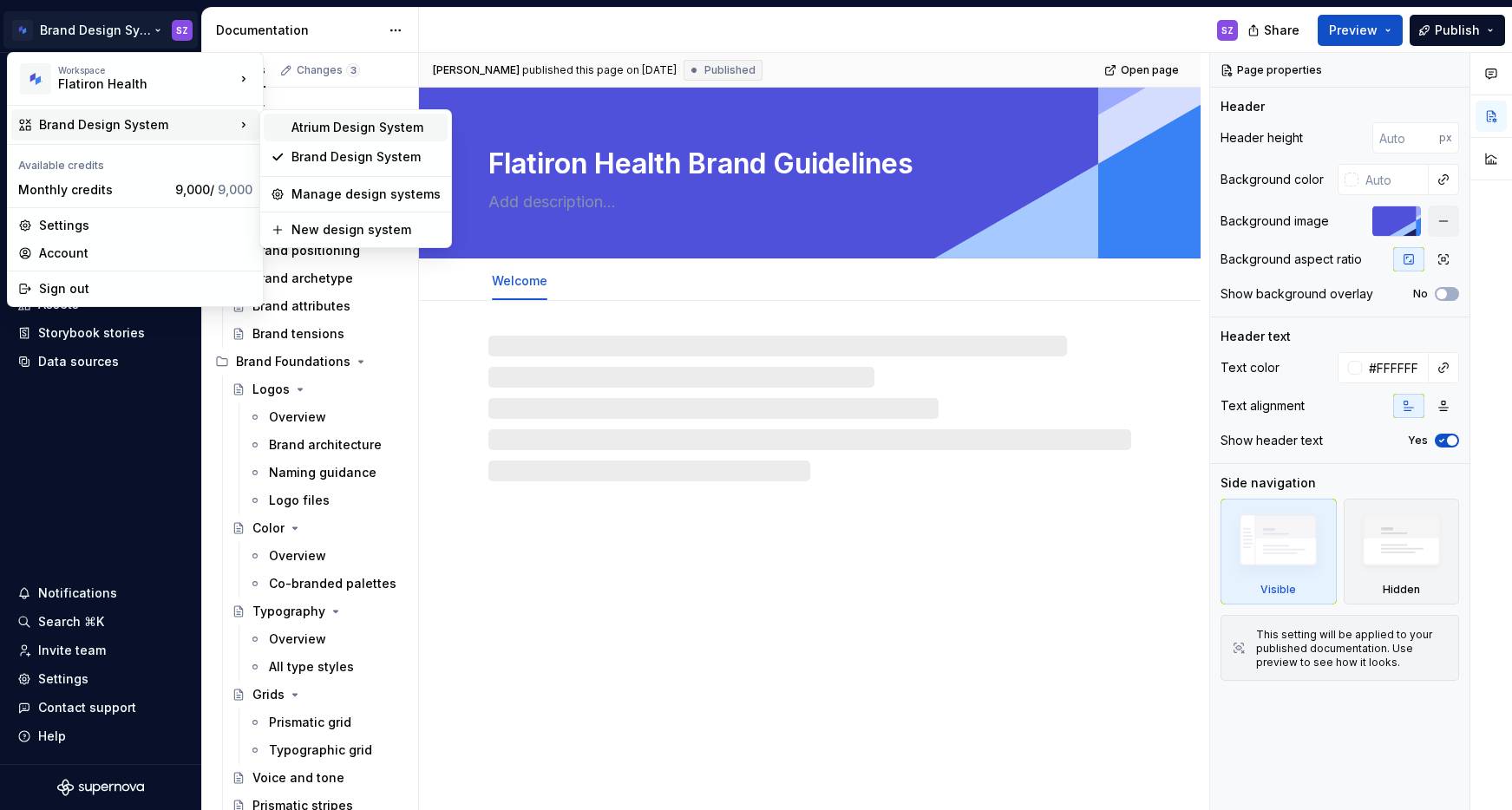
click at [311, 133] on div "Atrium Design System" at bounding box center [365, 127] width 149 height 17
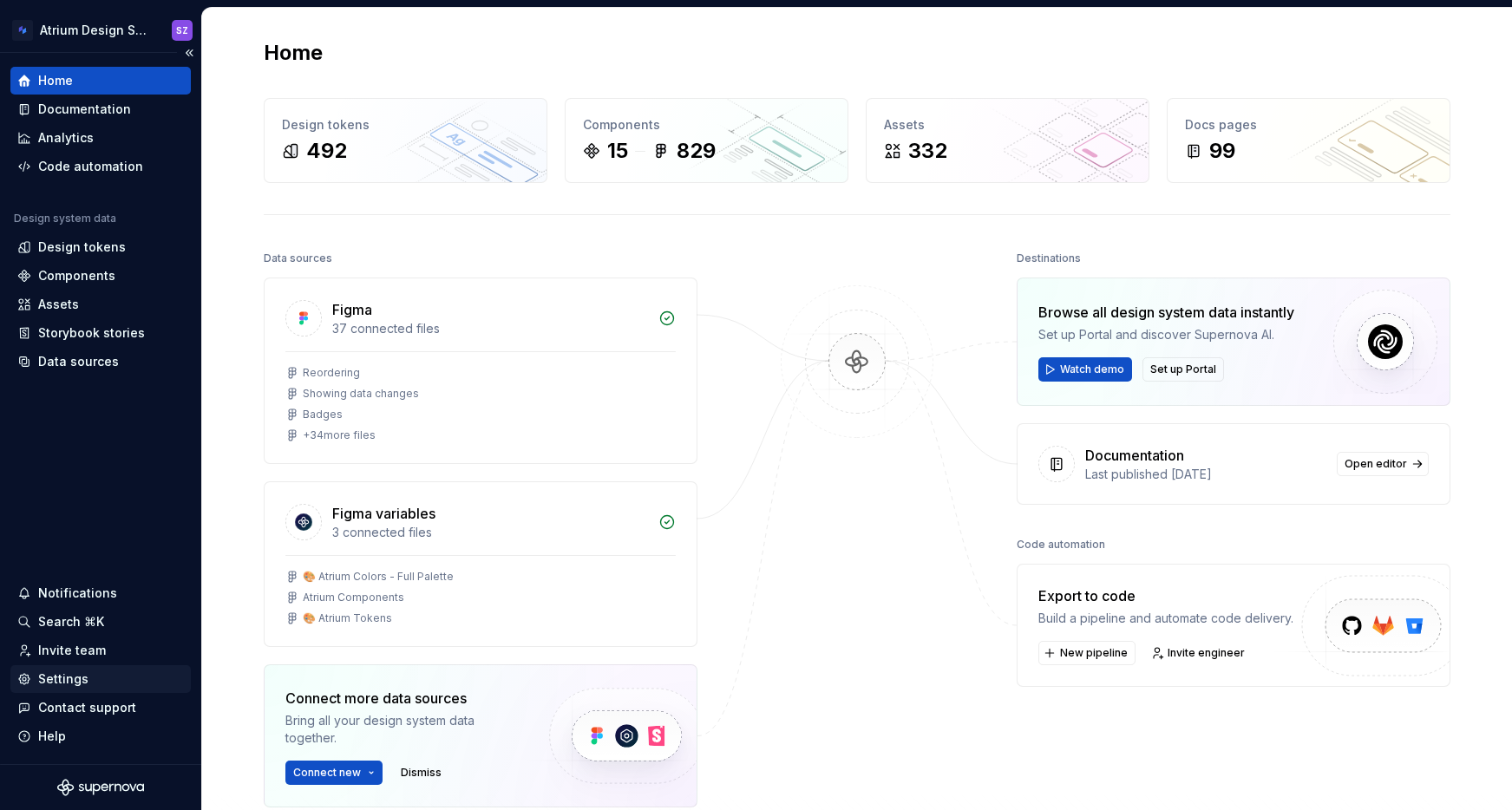
click at [94, 682] on div "Settings" at bounding box center [100, 679] width 167 height 17
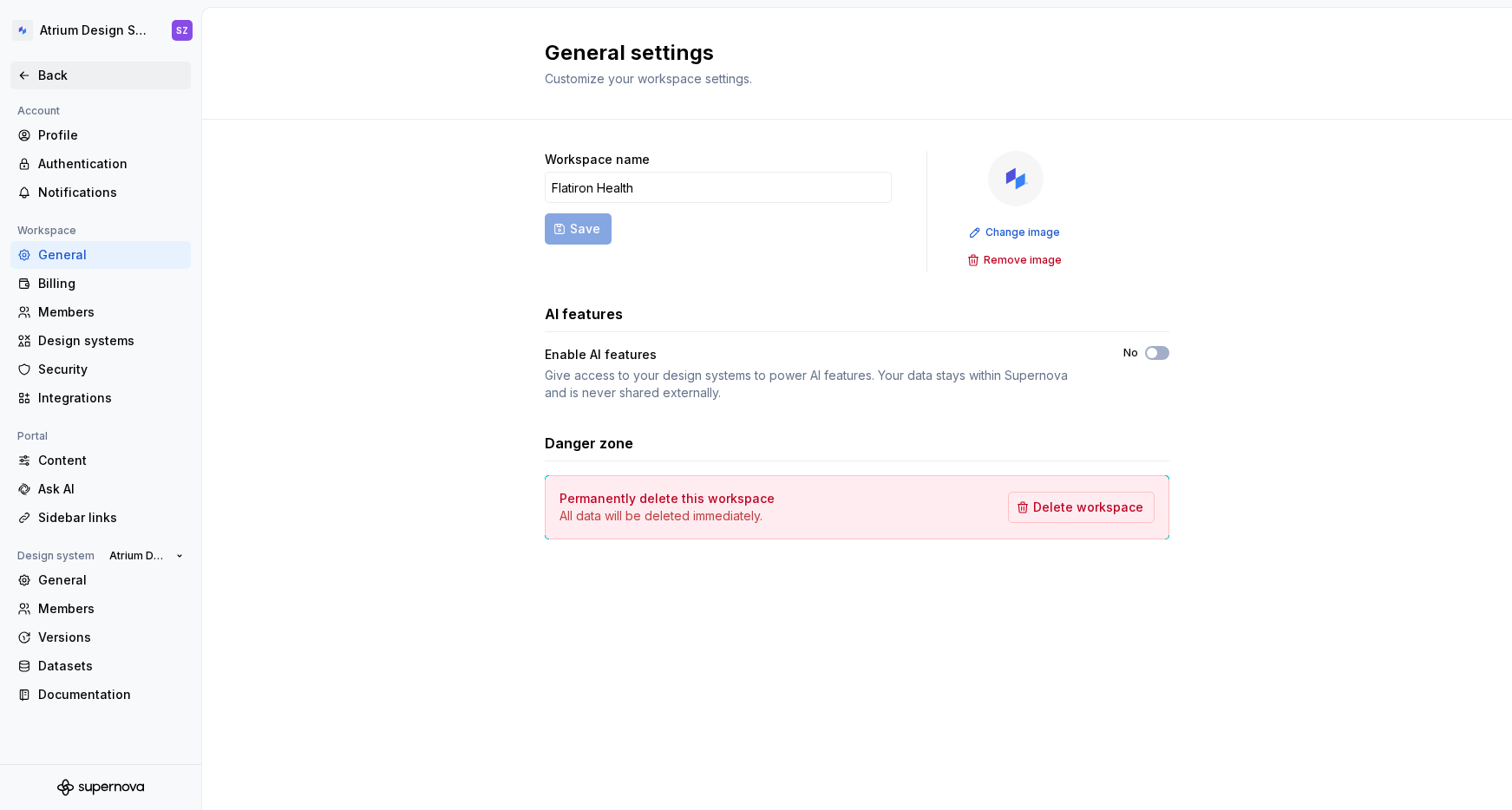
click at [45, 72] on div "Back" at bounding box center [111, 75] width 146 height 17
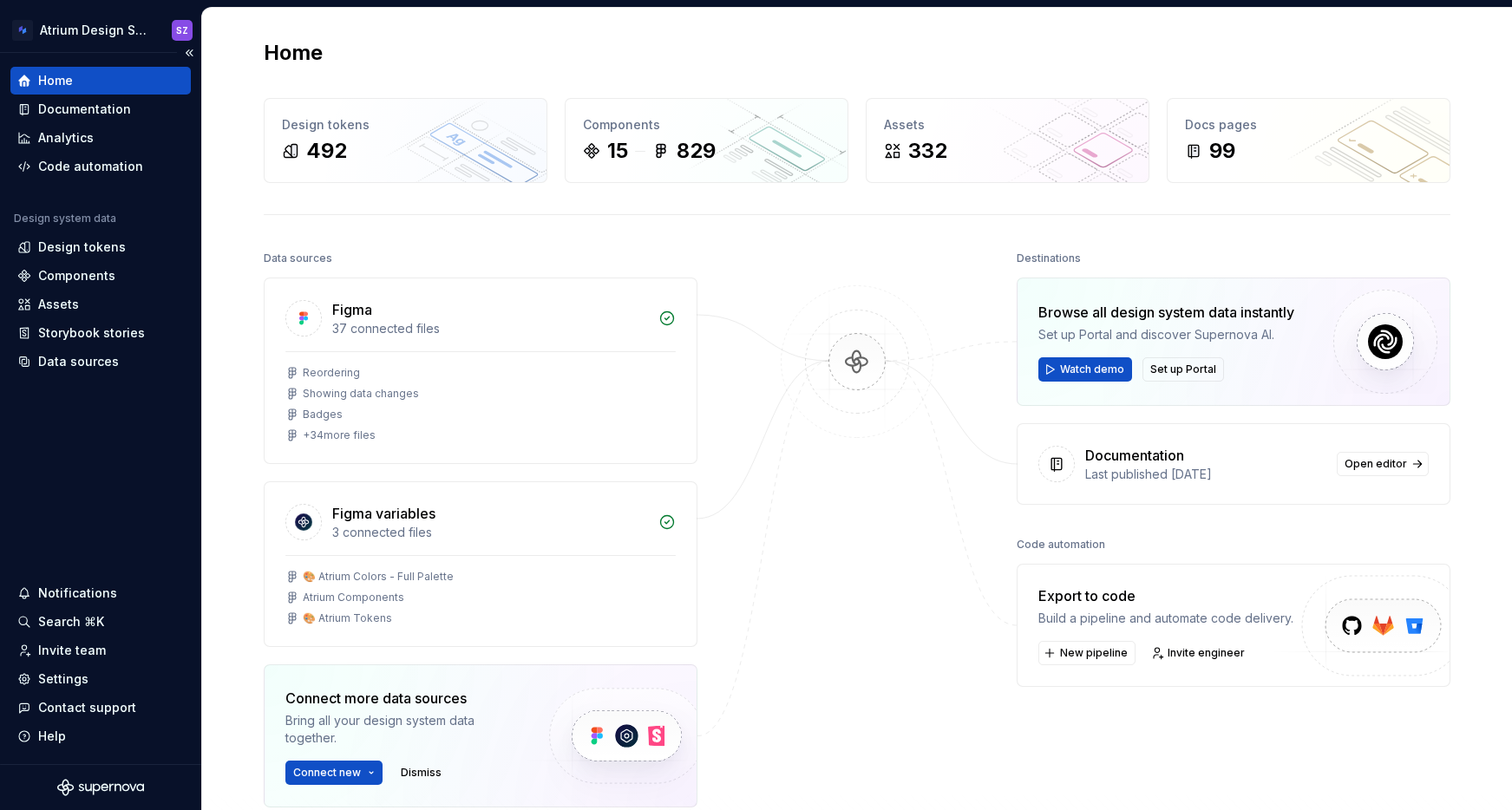
click at [85, 93] on div "Home" at bounding box center [101, 80] width 181 height 28
click at [86, 110] on div "Documentation" at bounding box center [85, 109] width 93 height 17
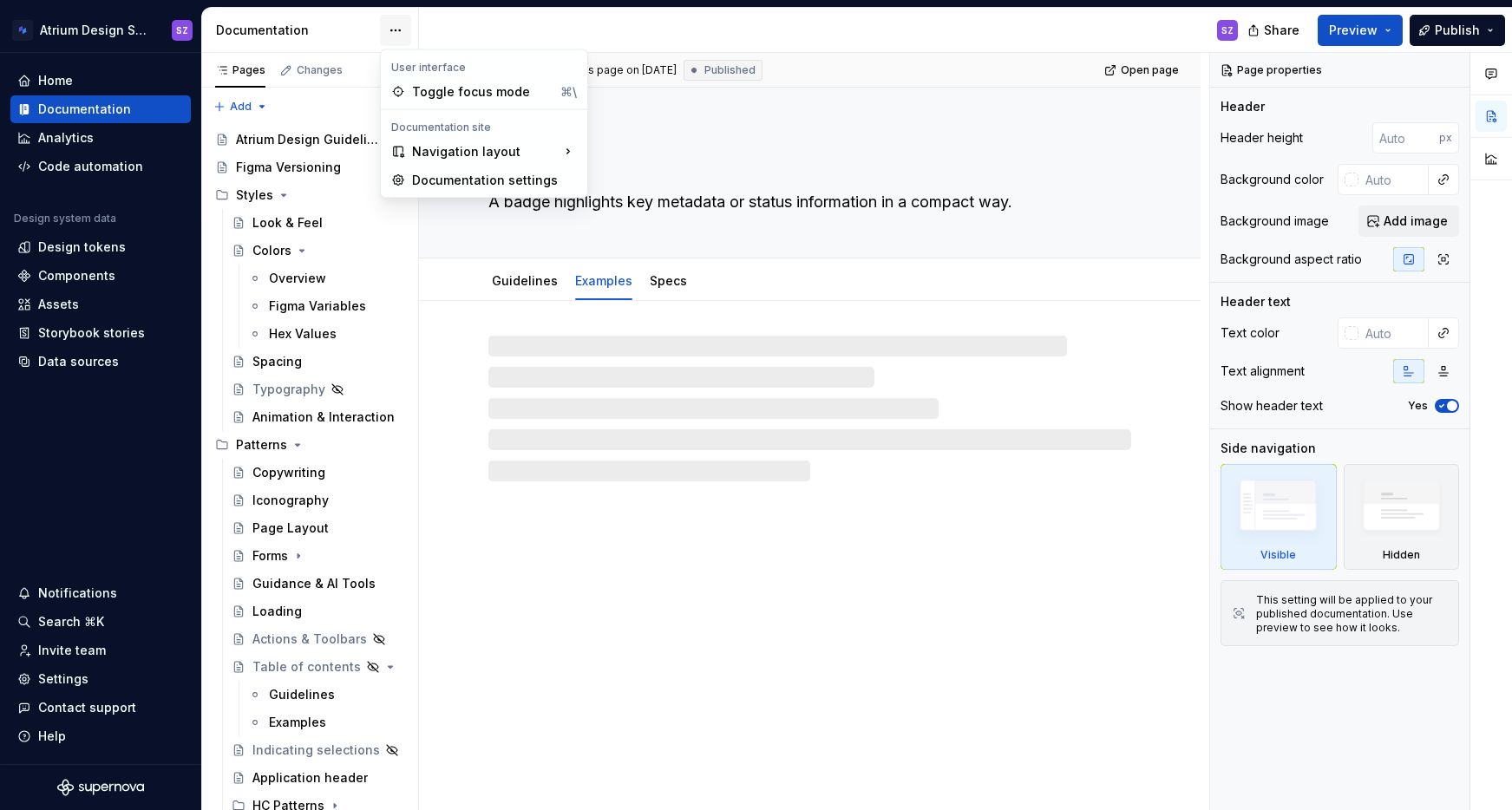
click at [398, 29] on html "Atrium Design System SZ Home Documentation Analytics Code automation Design sys…" at bounding box center [756, 405] width 1512 height 810
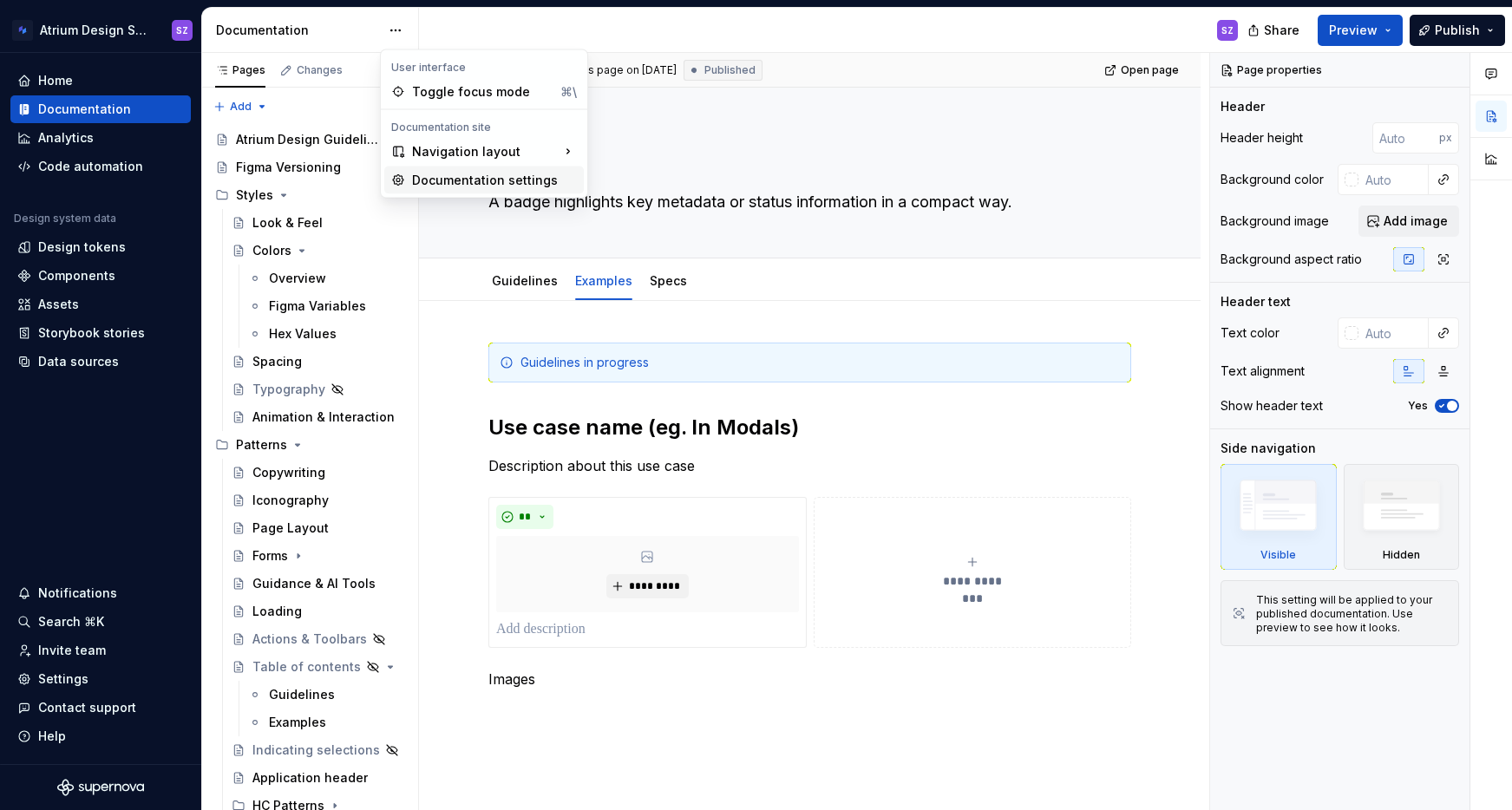
click at [459, 184] on div "Documentation settings" at bounding box center [494, 180] width 165 height 17
type textarea "*"
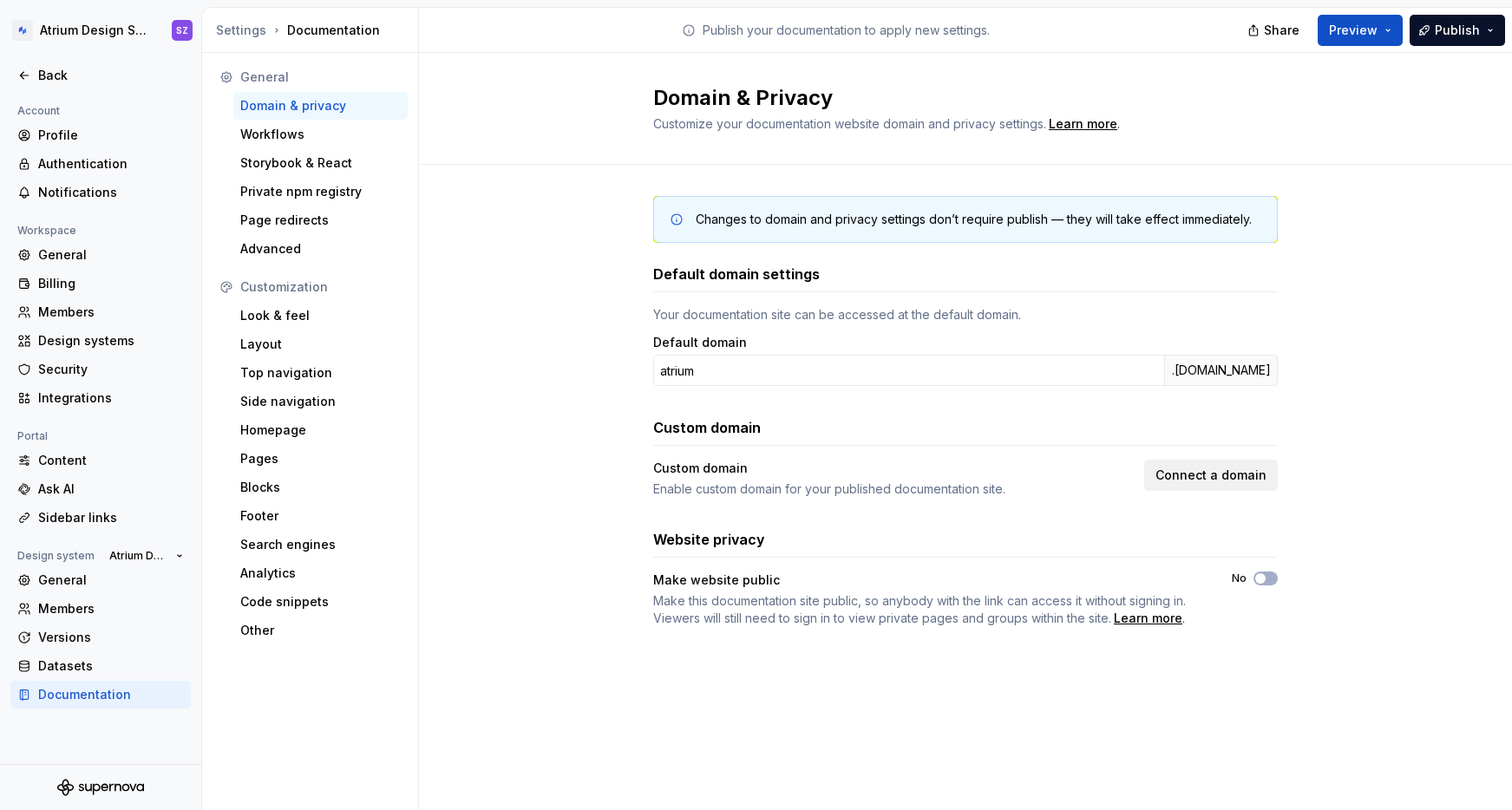
click at [1171, 465] on button "Connect a domain" at bounding box center [1211, 475] width 134 height 31
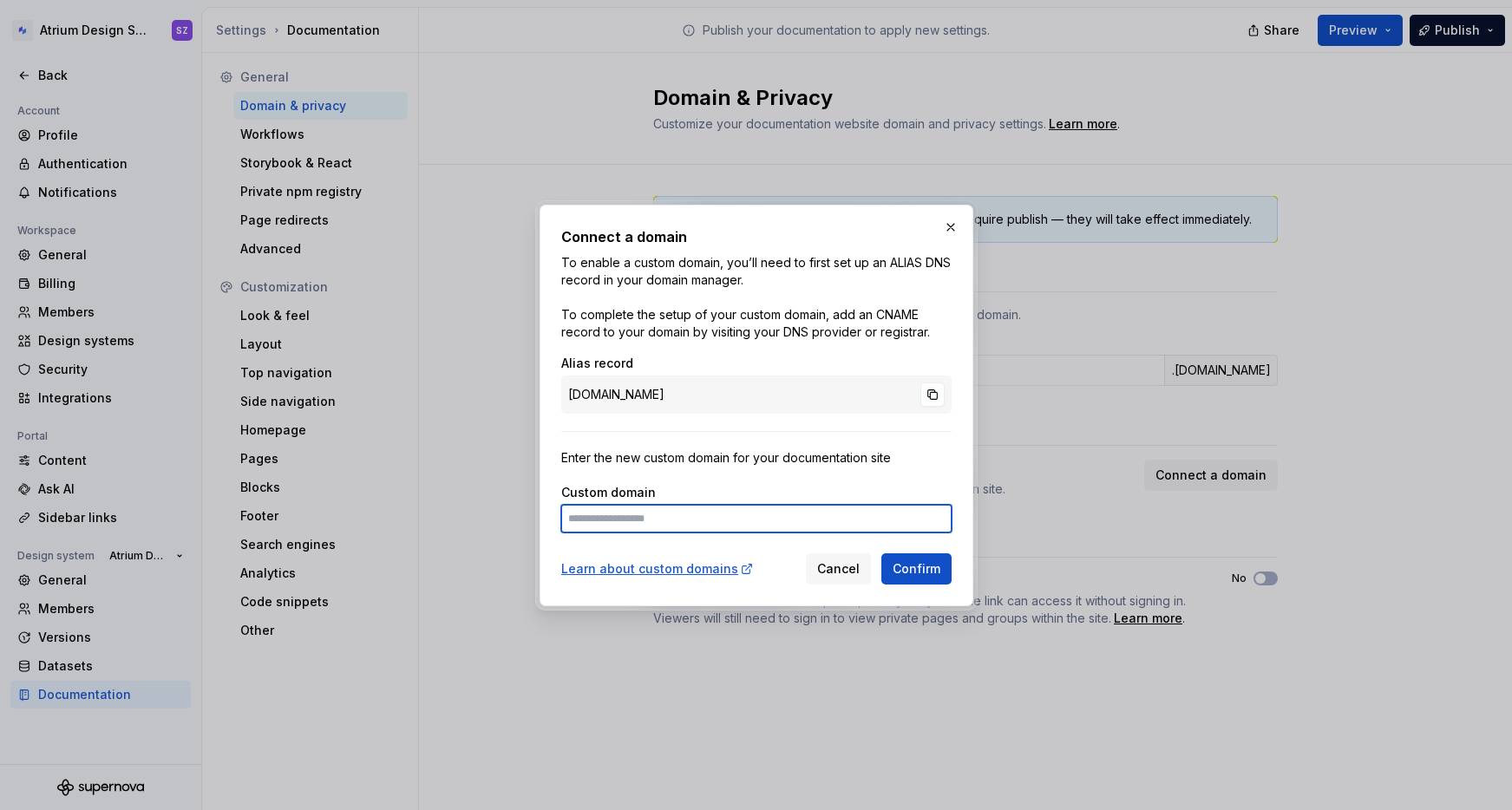
click at [743, 515] on input at bounding box center [756, 519] width 390 height 28
type input "**********"
click at [927, 577] on span "Confirm" at bounding box center [917, 569] width 48 height 17
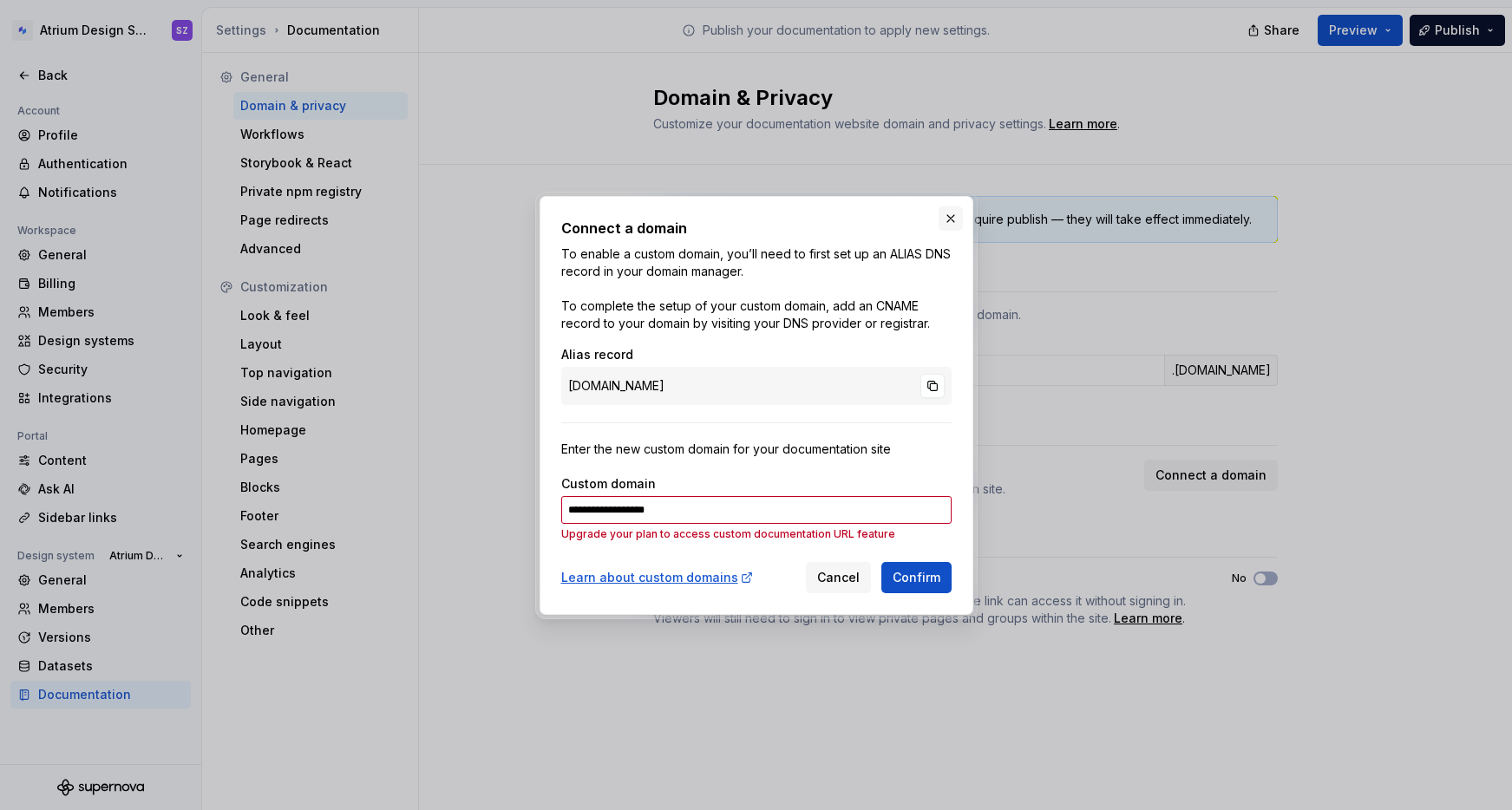
click at [955, 224] on button "button" at bounding box center [951, 218] width 24 height 24
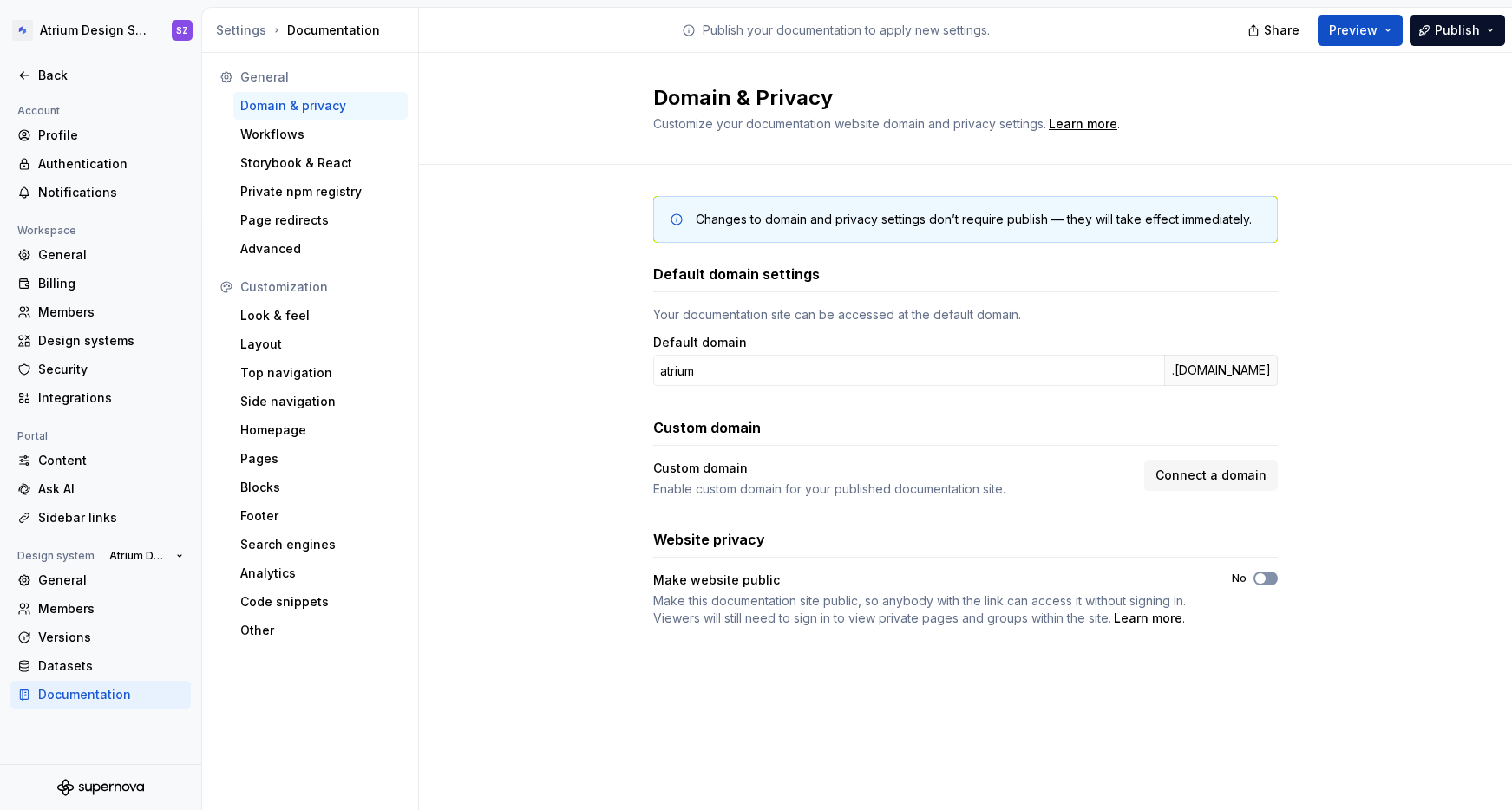
click at [1269, 578] on button "No" at bounding box center [1265, 579] width 24 height 14
type button "on"
